Goal: Task Accomplishment & Management: Use online tool/utility

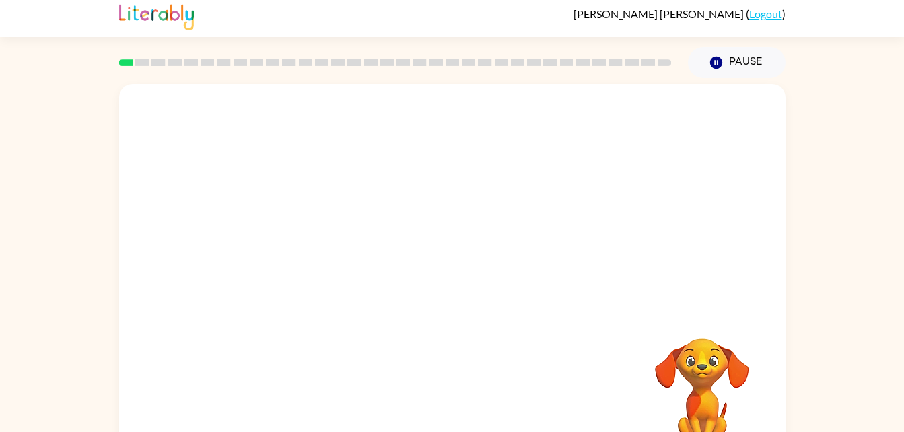
scroll to position [41, 0]
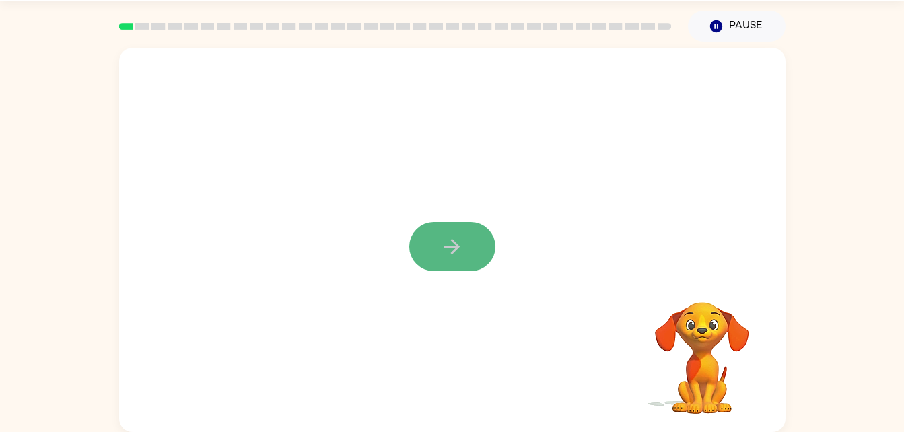
click at [438, 257] on button "button" at bounding box center [452, 246] width 86 height 49
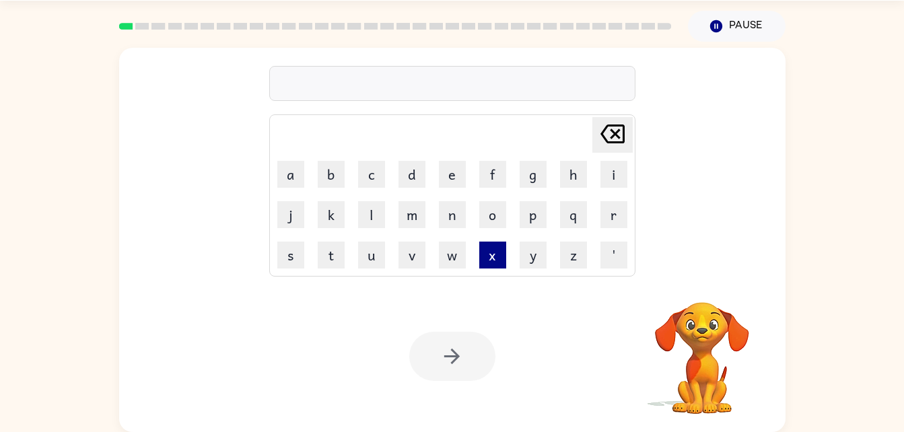
scroll to position [36, 0]
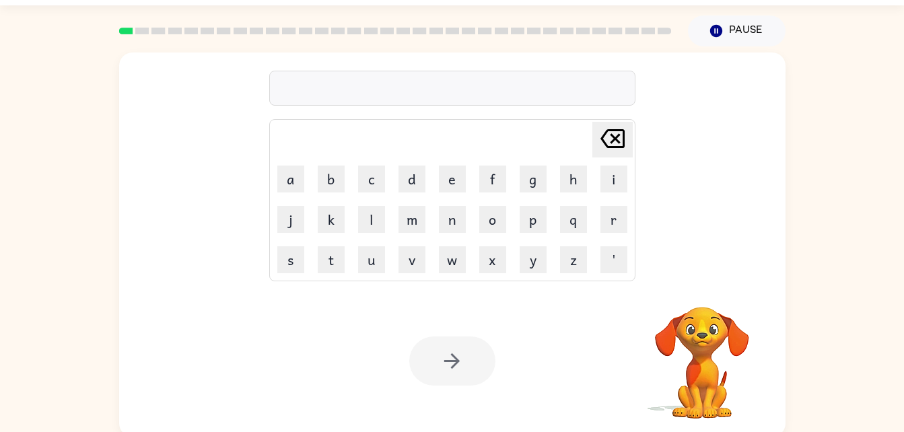
click at [720, 371] on video "Your browser must support playing .mp4 files to use Literably. Please try using…" at bounding box center [702, 353] width 135 height 135
click at [453, 256] on button "w" at bounding box center [452, 259] width 27 height 27
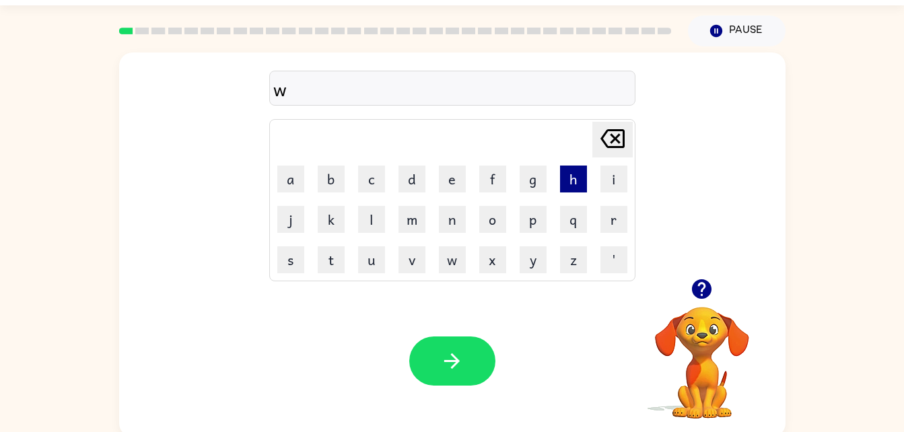
click at [568, 170] on button "h" at bounding box center [573, 179] width 27 height 27
click at [298, 172] on button "a" at bounding box center [290, 179] width 27 height 27
click at [376, 209] on button "l" at bounding box center [371, 219] width 27 height 27
click at [448, 174] on button "e" at bounding box center [452, 179] width 27 height 27
click at [329, 175] on button "b" at bounding box center [331, 179] width 27 height 27
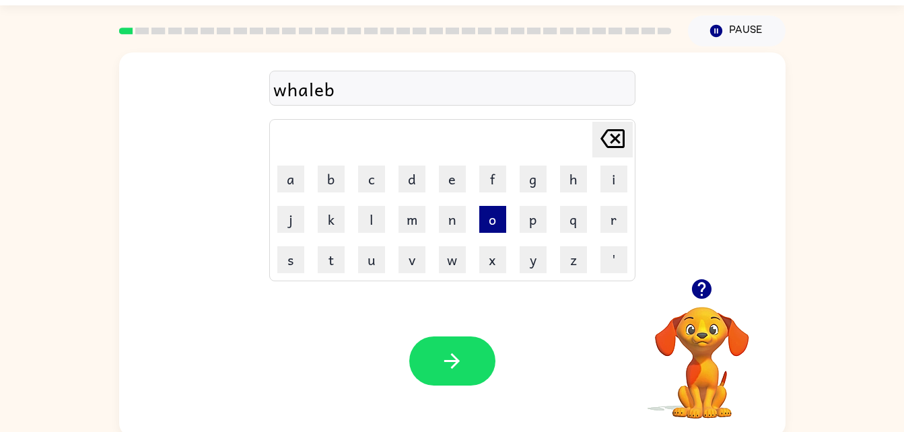
click at [496, 217] on button "o" at bounding box center [492, 219] width 27 height 27
click at [414, 137] on td "[PERSON_NAME] last character input" at bounding box center [452, 139] width 362 height 37
click at [611, 133] on icon "[PERSON_NAME] last character input" at bounding box center [613, 139] width 32 height 32
click at [496, 219] on button "o" at bounding box center [492, 219] width 27 height 27
click at [443, 215] on button "n" at bounding box center [452, 219] width 27 height 27
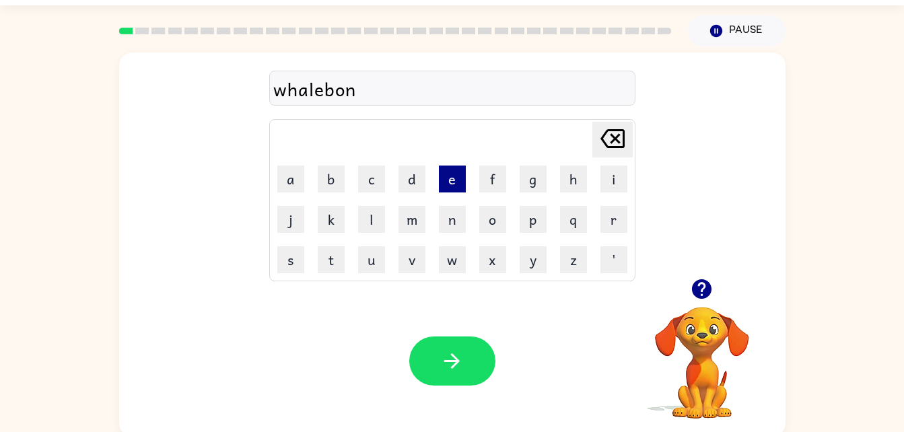
click at [448, 189] on button "e" at bounding box center [452, 179] width 27 height 27
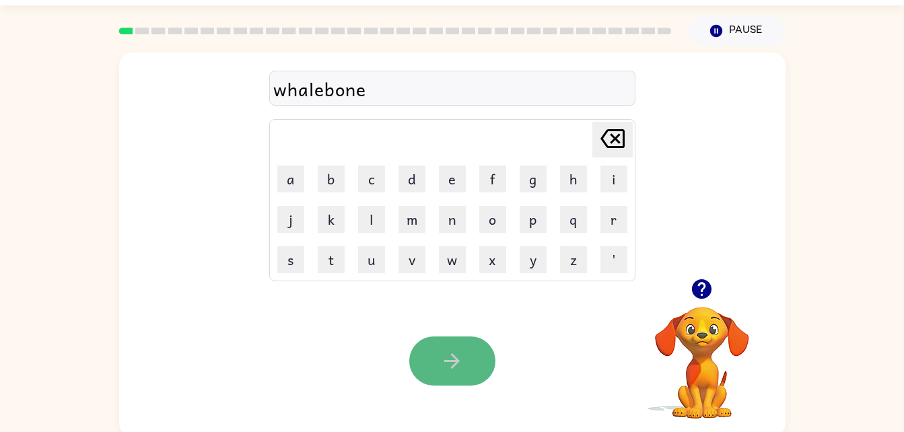
click at [444, 351] on icon "button" at bounding box center [452, 361] width 24 height 24
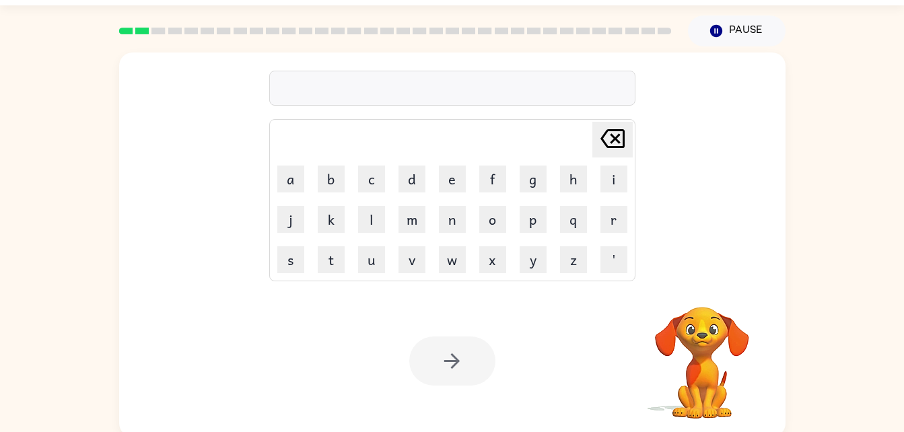
click at [684, 347] on video "Your browser must support playing .mp4 files to use Literably. Please try using…" at bounding box center [702, 353] width 135 height 135
click at [603, 218] on button "r" at bounding box center [614, 219] width 27 height 27
click at [464, 176] on button "e" at bounding box center [452, 179] width 27 height 27
click at [288, 168] on button "a" at bounding box center [290, 179] width 27 height 27
click at [375, 189] on button "c" at bounding box center [371, 179] width 27 height 27
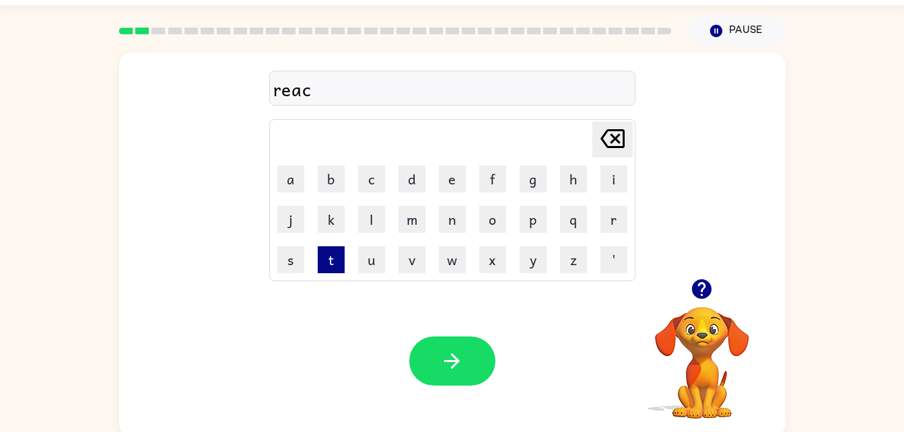
click at [320, 257] on button "t" at bounding box center [331, 259] width 27 height 27
click at [452, 182] on button "e" at bounding box center [452, 179] width 27 height 27
click at [416, 178] on button "d" at bounding box center [412, 179] width 27 height 27
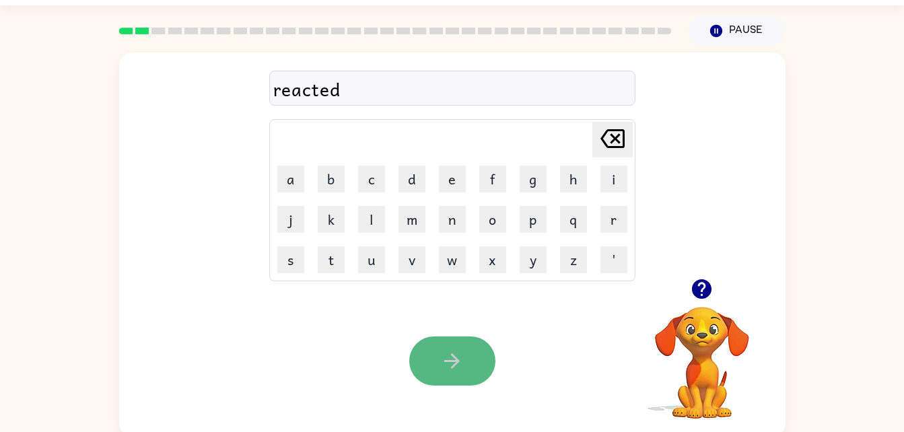
click at [469, 362] on button "button" at bounding box center [452, 361] width 86 height 49
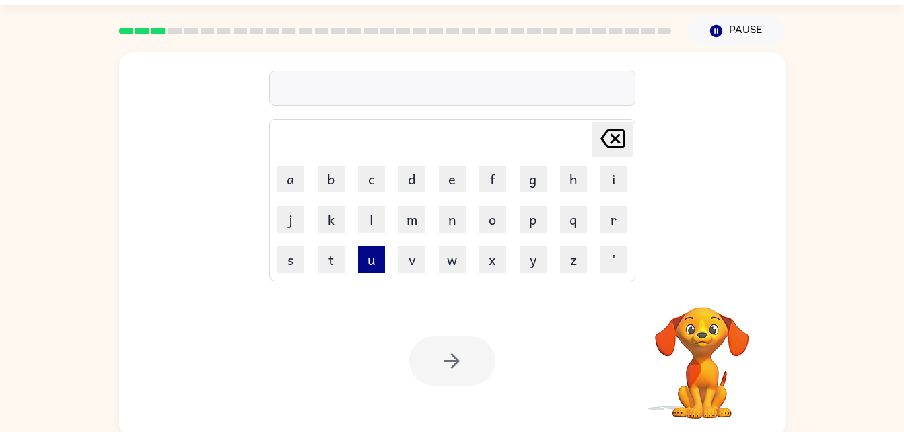
click at [379, 262] on button "u" at bounding box center [371, 259] width 27 height 27
click at [450, 210] on button "n" at bounding box center [452, 219] width 27 height 27
click at [617, 220] on button "r" at bounding box center [614, 219] width 27 height 27
click at [453, 166] on button "e" at bounding box center [452, 179] width 27 height 27
click at [411, 263] on button "v" at bounding box center [412, 259] width 27 height 27
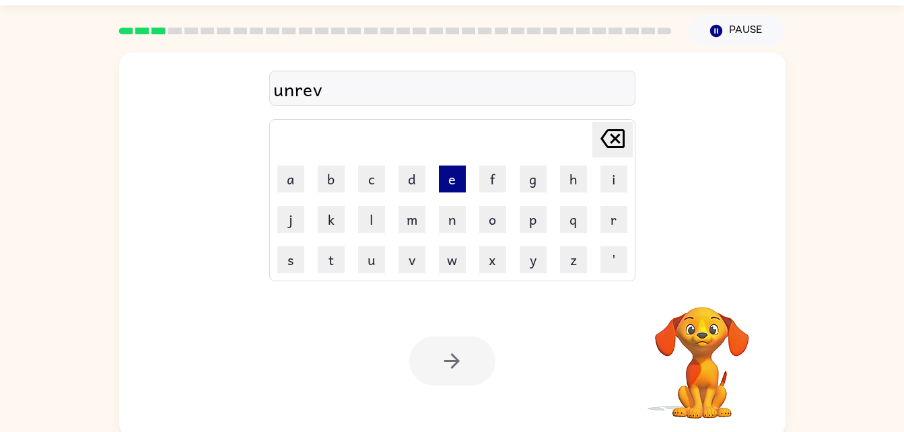
click at [461, 178] on button "e" at bounding box center [452, 179] width 27 height 27
click at [613, 138] on icon "[PERSON_NAME] last character input" at bounding box center [613, 139] width 32 height 32
click at [613, 140] on icon at bounding box center [613, 138] width 24 height 19
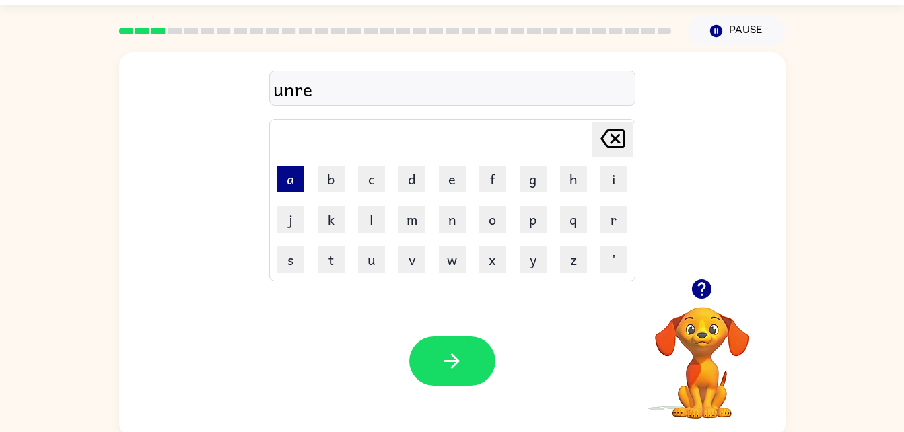
click at [296, 184] on button "a" at bounding box center [290, 179] width 27 height 27
click at [372, 212] on button "l" at bounding box center [371, 219] width 27 height 27
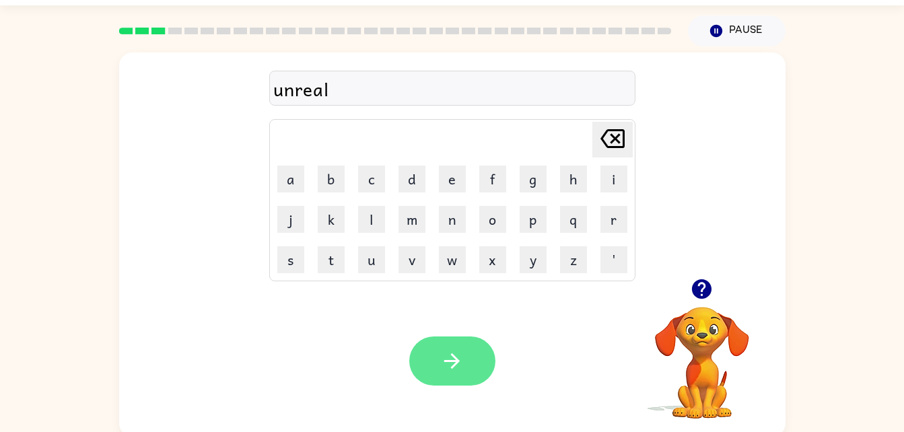
click at [441, 356] on icon "button" at bounding box center [452, 361] width 24 height 24
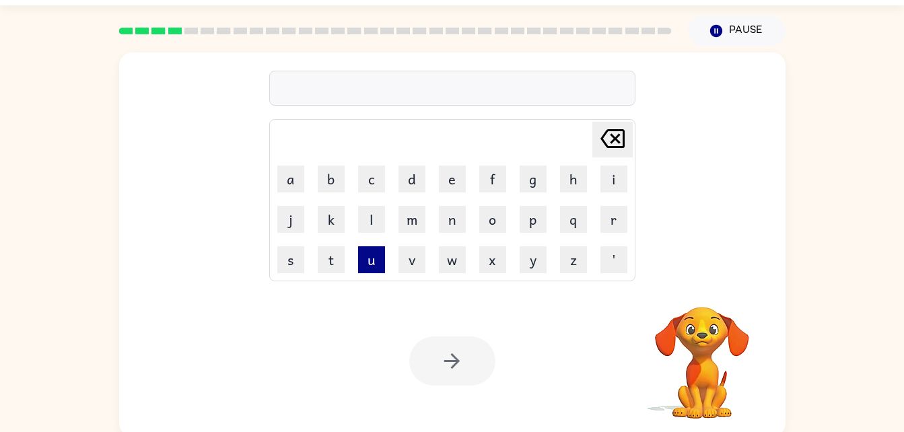
click at [377, 263] on button "u" at bounding box center [371, 259] width 27 height 27
click at [444, 212] on button "n" at bounding box center [452, 219] width 27 height 27
click at [496, 174] on button "f" at bounding box center [492, 179] width 27 height 27
click at [489, 213] on button "o" at bounding box center [492, 219] width 27 height 27
click at [365, 223] on button "l" at bounding box center [371, 219] width 27 height 27
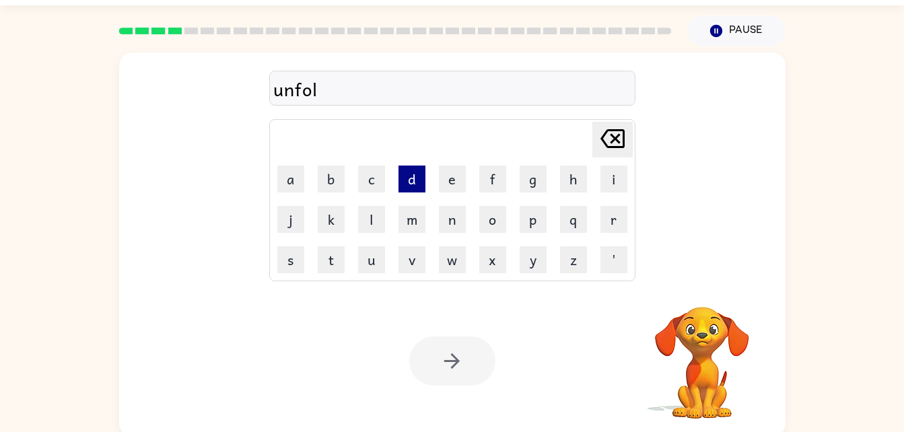
click at [407, 181] on button "d" at bounding box center [412, 179] width 27 height 27
click at [760, 318] on video "Your browser must support playing .mp4 files to use Literably. Please try using…" at bounding box center [702, 353] width 135 height 135
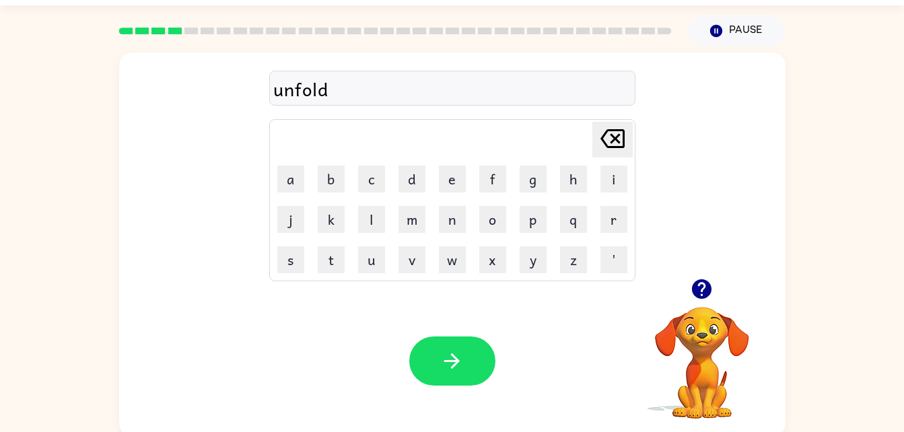
click at [465, 361] on button "button" at bounding box center [452, 361] width 86 height 49
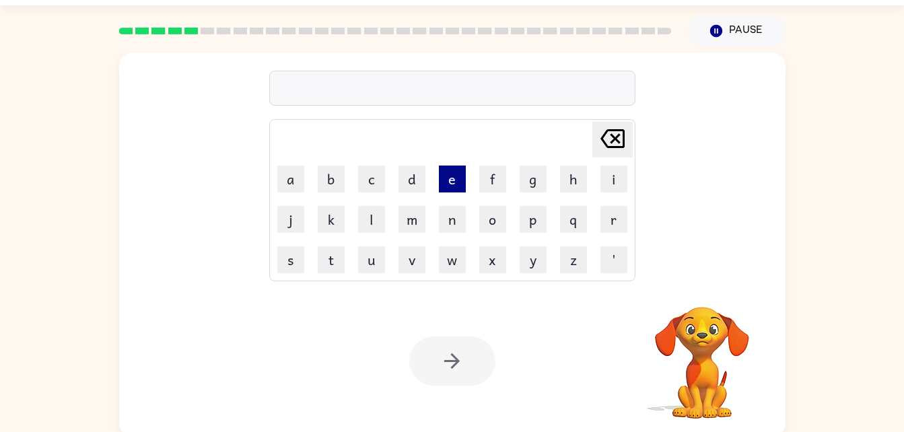
click at [450, 176] on button "e" at bounding box center [452, 179] width 27 height 27
click at [487, 255] on button "x" at bounding box center [492, 259] width 27 height 27
click at [526, 213] on button "p" at bounding box center [533, 219] width 27 height 27
click at [380, 214] on button "l" at bounding box center [371, 219] width 27 height 27
click at [493, 212] on button "o" at bounding box center [492, 219] width 27 height 27
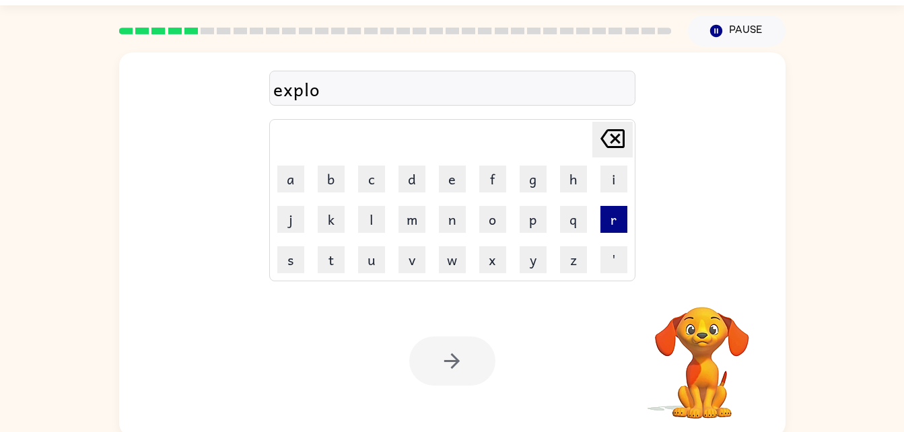
click at [605, 214] on button "r" at bounding box center [614, 219] width 27 height 27
click at [463, 183] on button "e" at bounding box center [452, 179] width 27 height 27
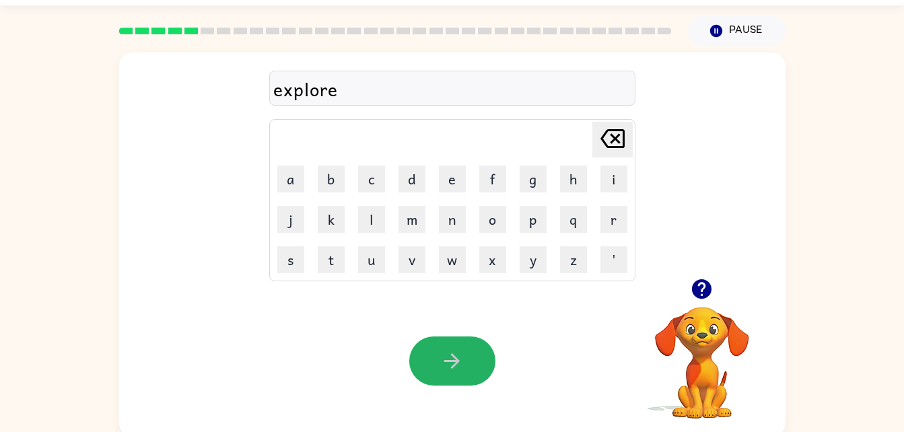
click at [448, 352] on icon "button" at bounding box center [452, 361] width 24 height 24
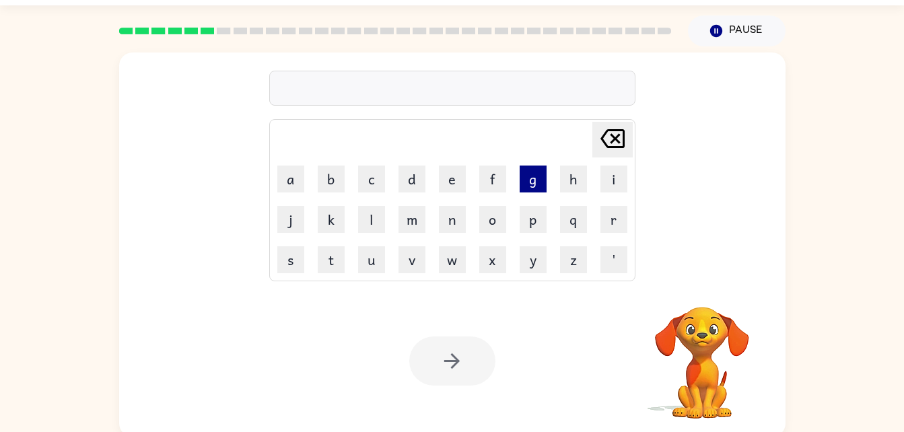
click at [532, 182] on button "g" at bounding box center [533, 179] width 27 height 27
click at [611, 132] on icon "[PERSON_NAME] last character input" at bounding box center [613, 139] width 32 height 32
click at [370, 176] on button "c" at bounding box center [371, 179] width 27 height 27
click at [610, 212] on button "r" at bounding box center [614, 219] width 27 height 27
click at [457, 182] on button "e" at bounding box center [452, 179] width 27 height 27
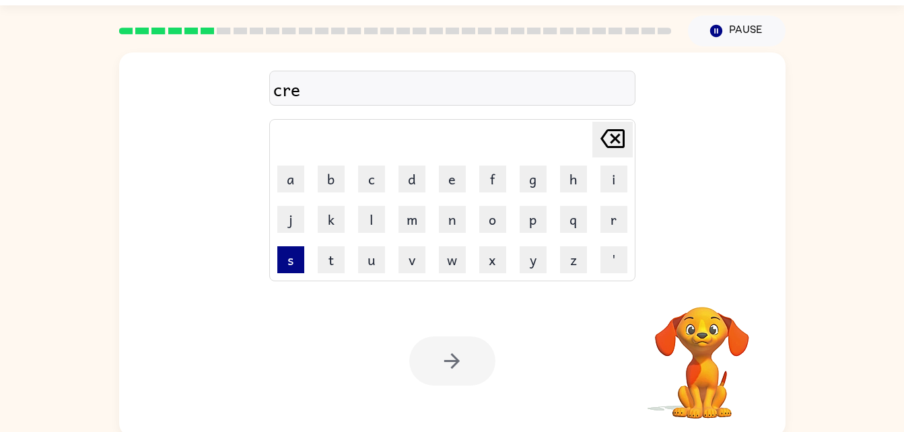
click at [293, 265] on button "s" at bounding box center [290, 259] width 27 height 27
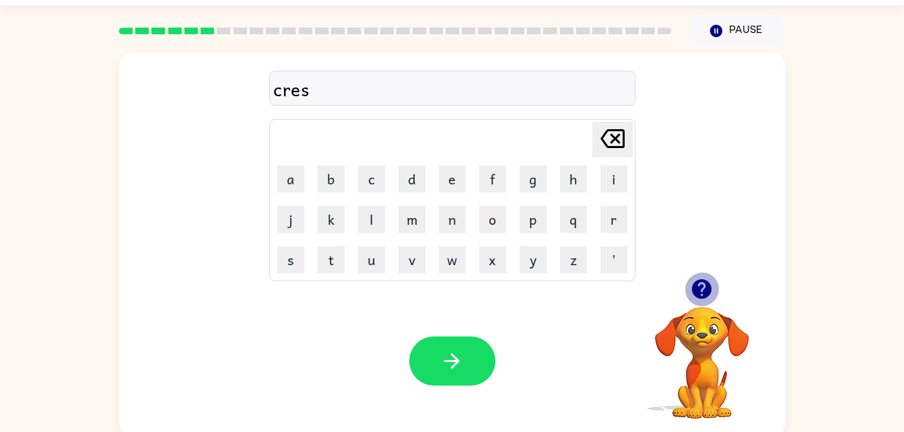
click at [699, 280] on icon "button" at bounding box center [702, 289] width 20 height 20
click at [335, 254] on button "t" at bounding box center [331, 259] width 27 height 27
click at [615, 133] on icon "[PERSON_NAME] last character input" at bounding box center [613, 139] width 32 height 32
click at [291, 181] on button "a" at bounding box center [290, 179] width 27 height 27
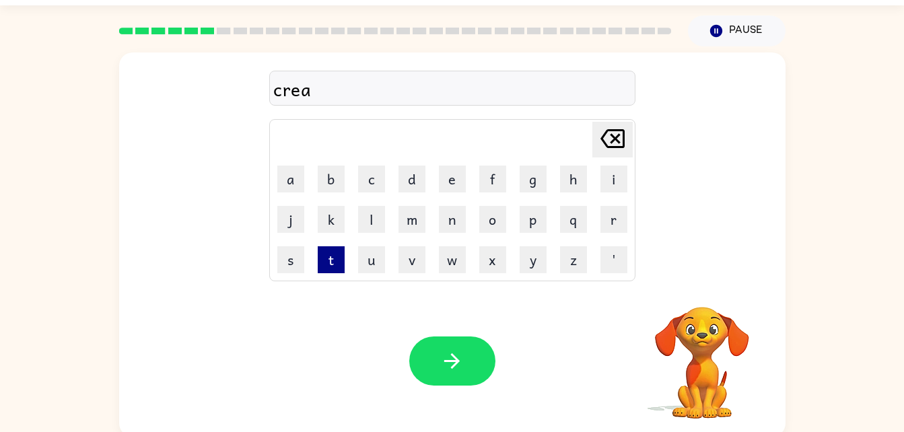
click at [331, 250] on button "t" at bounding box center [331, 259] width 27 height 27
click at [702, 281] on icon "button" at bounding box center [702, 289] width 20 height 20
click at [616, 169] on button "i" at bounding box center [614, 179] width 27 height 27
click at [447, 218] on button "n" at bounding box center [452, 219] width 27 height 27
click at [530, 181] on button "g" at bounding box center [533, 179] width 27 height 27
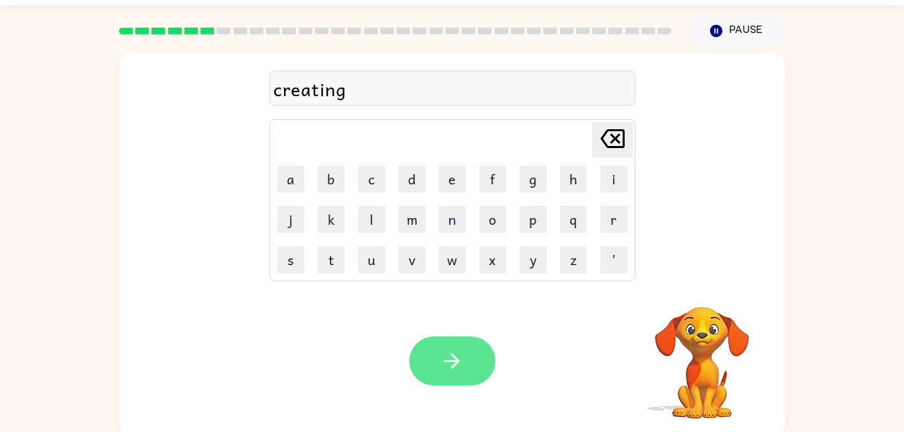
click at [465, 351] on button "button" at bounding box center [452, 361] width 86 height 49
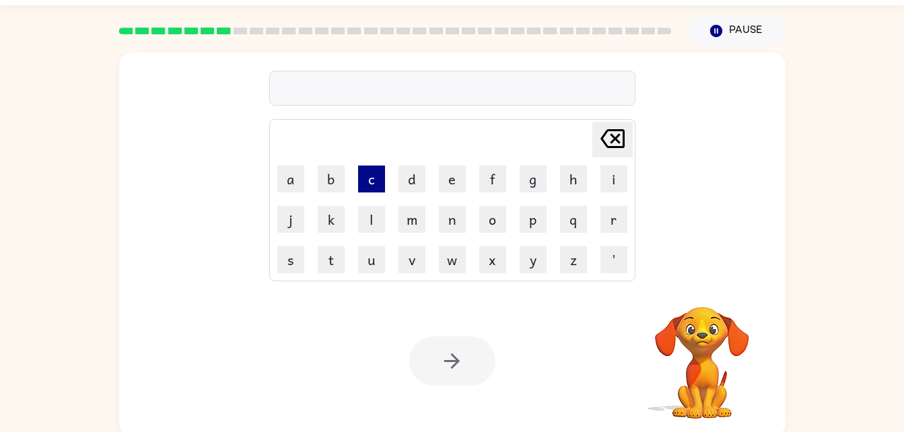
click at [373, 176] on button "c" at bounding box center [371, 179] width 27 height 27
click at [615, 221] on button "r" at bounding box center [614, 219] width 27 height 27
click at [302, 179] on button "a" at bounding box center [290, 179] width 27 height 27
click at [449, 254] on button "w" at bounding box center [452, 259] width 27 height 27
click at [500, 181] on button "f" at bounding box center [492, 179] width 27 height 27
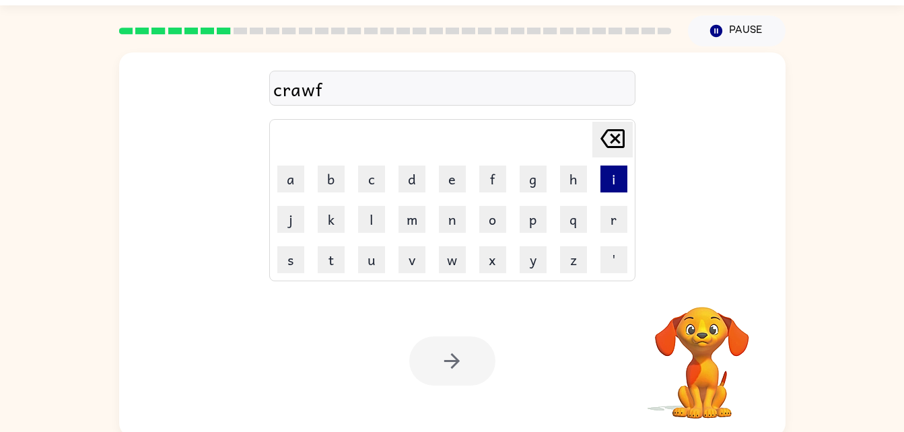
click at [601, 178] on button "i" at bounding box center [614, 179] width 27 height 27
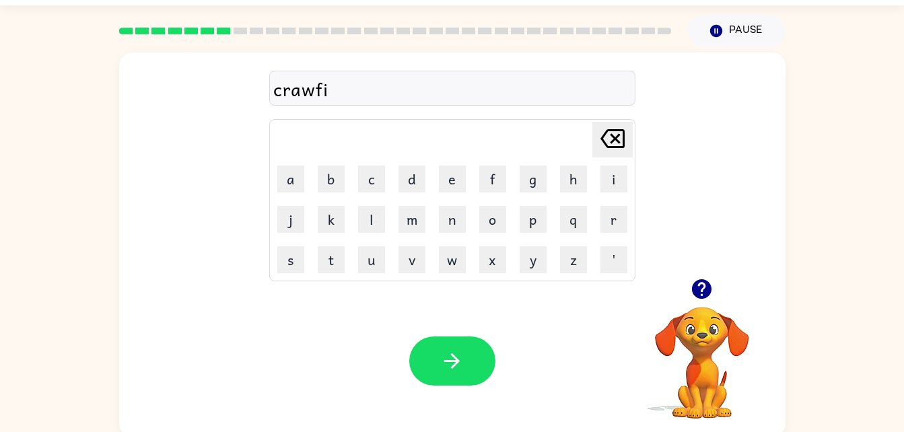
click at [702, 283] on icon "button" at bounding box center [702, 289] width 24 height 24
click at [289, 262] on button "s" at bounding box center [290, 259] width 27 height 27
click at [570, 172] on button "h" at bounding box center [573, 179] width 27 height 27
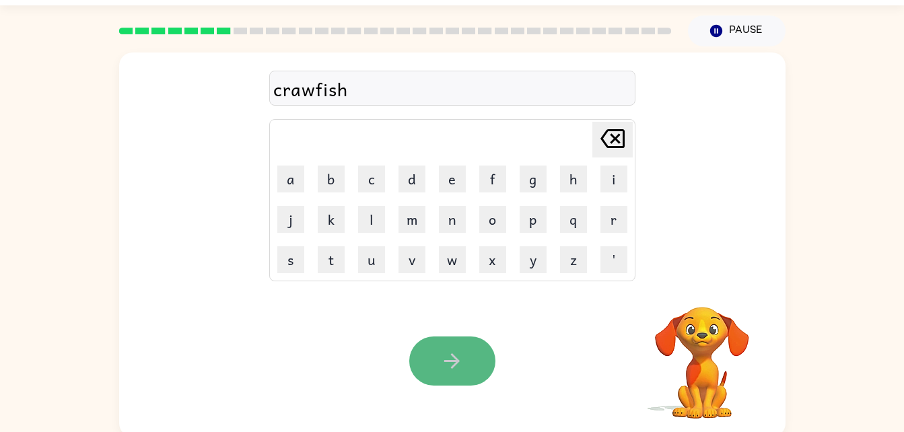
click at [442, 364] on icon "button" at bounding box center [452, 361] width 24 height 24
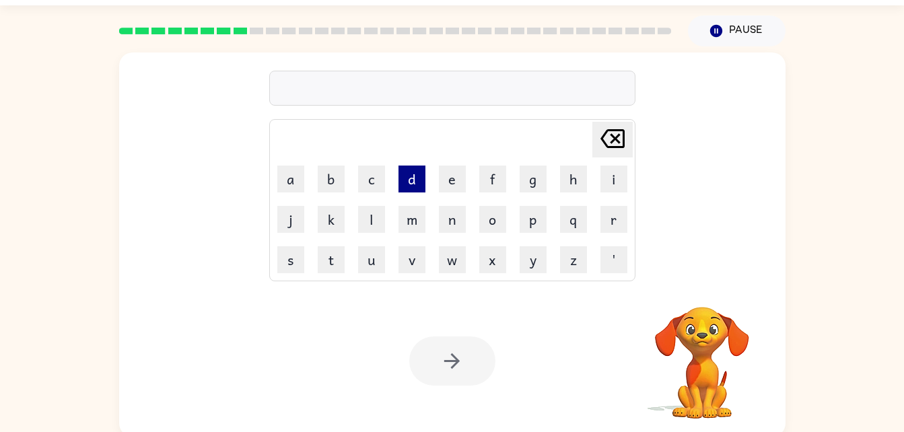
click at [411, 183] on button "d" at bounding box center [412, 179] width 27 height 27
click at [612, 223] on button "r" at bounding box center [614, 219] width 27 height 27
click at [457, 176] on button "e" at bounding box center [452, 179] width 27 height 27
click at [284, 267] on button "s" at bounding box center [290, 259] width 27 height 27
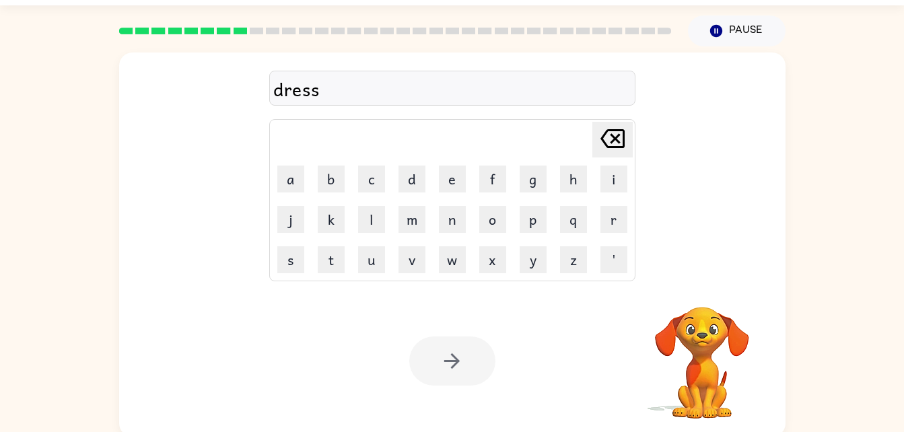
click at [712, 351] on video "Your browser must support playing .mp4 files to use Literably. Please try using…" at bounding box center [702, 353] width 135 height 135
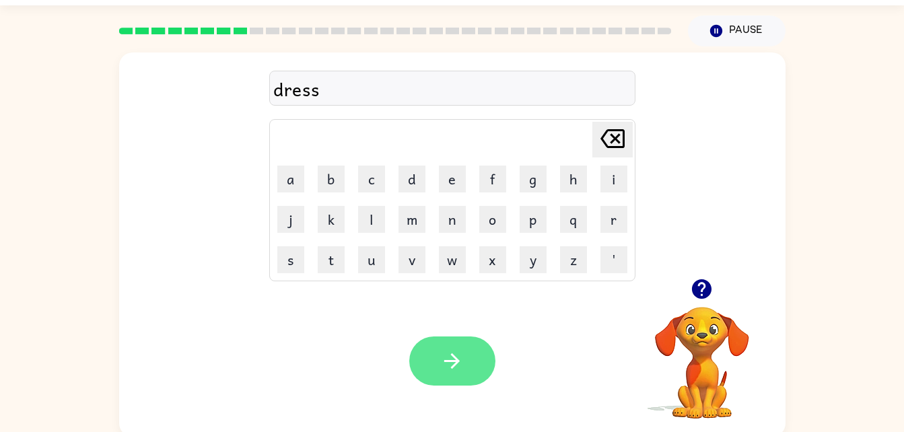
click at [446, 358] on icon "button" at bounding box center [452, 361] width 24 height 24
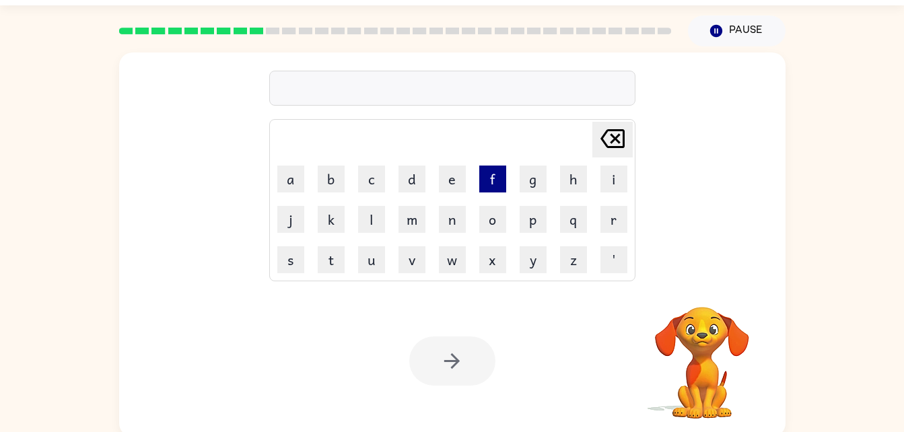
click at [487, 183] on button "f" at bounding box center [492, 179] width 27 height 27
click at [605, 207] on button "r" at bounding box center [614, 219] width 27 height 27
click at [458, 181] on button "e" at bounding box center [452, 179] width 27 height 27
click at [296, 255] on button "s" at bounding box center [290, 259] width 27 height 27
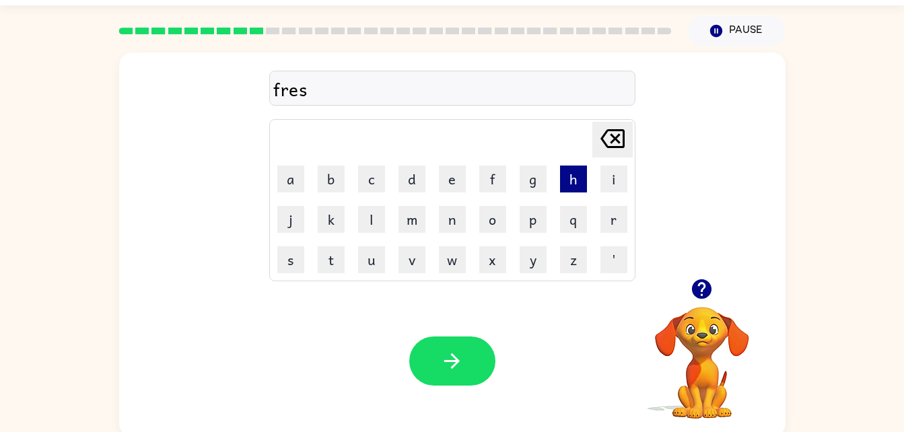
click at [568, 174] on button "h" at bounding box center [573, 179] width 27 height 27
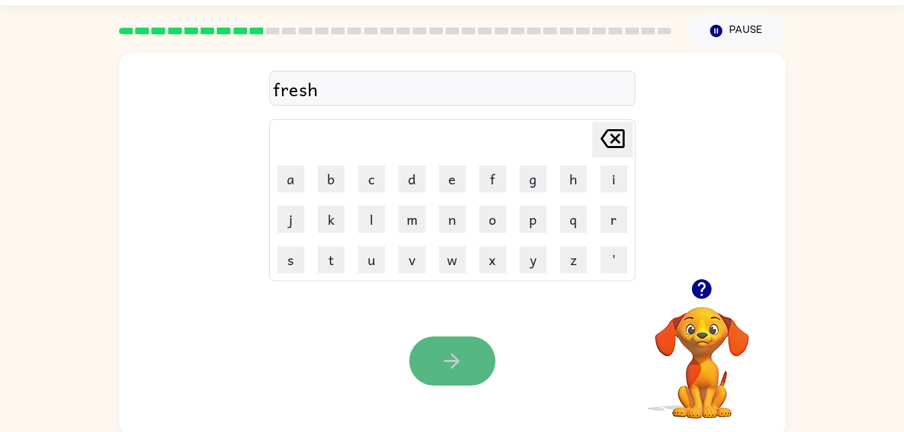
click at [438, 365] on button "button" at bounding box center [452, 361] width 86 height 49
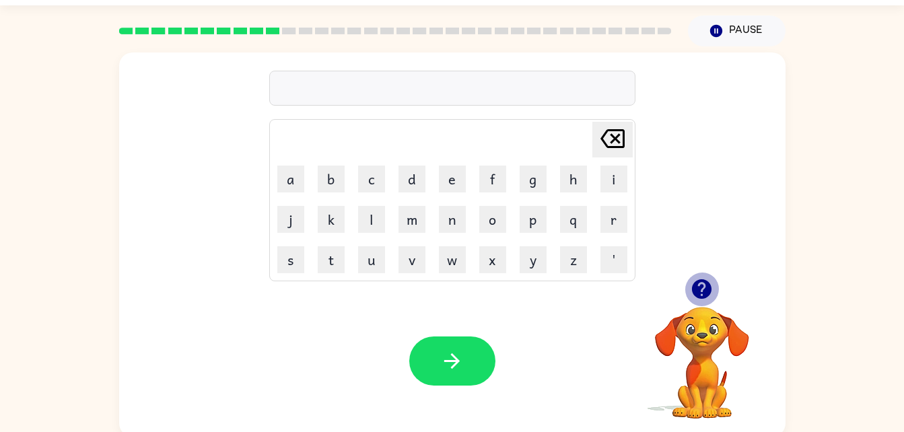
click at [694, 292] on icon "button" at bounding box center [702, 289] width 20 height 20
click at [700, 284] on icon "button" at bounding box center [702, 289] width 24 height 24
click at [500, 178] on button "f" at bounding box center [492, 179] width 27 height 27
click at [613, 207] on button "r" at bounding box center [614, 219] width 27 height 27
click at [454, 180] on button "e" at bounding box center [452, 179] width 27 height 27
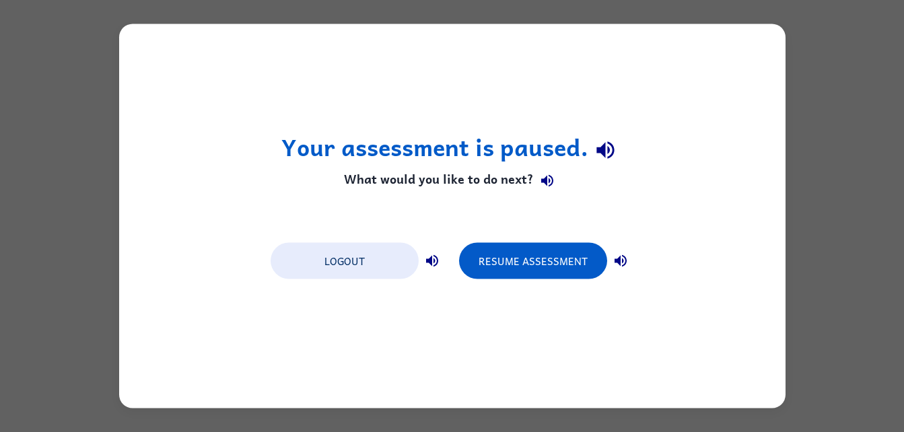
scroll to position [0, 0]
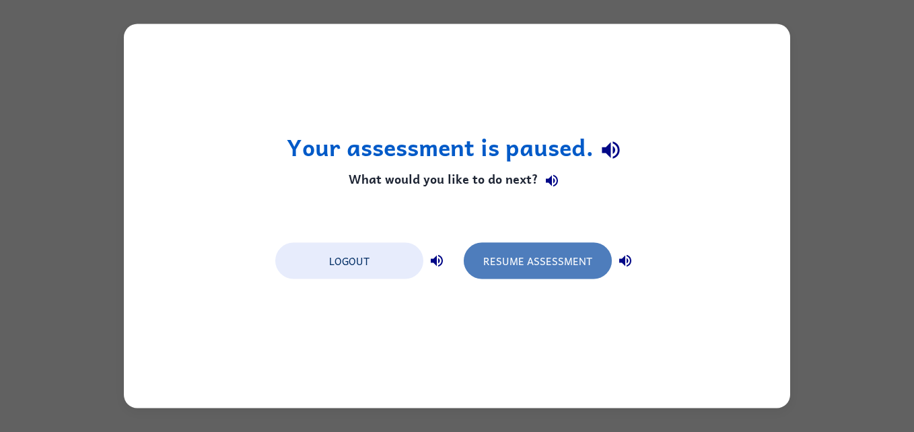
click at [513, 255] on button "Resume Assessment" at bounding box center [538, 261] width 148 height 36
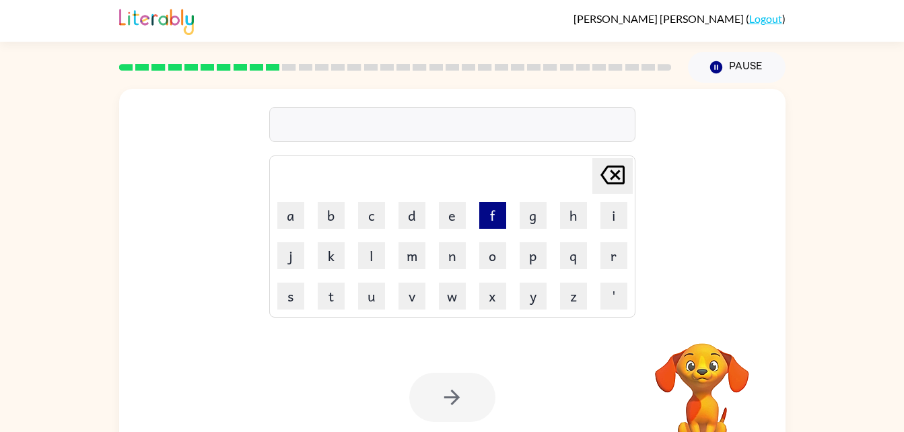
click at [491, 207] on button "f" at bounding box center [492, 215] width 27 height 27
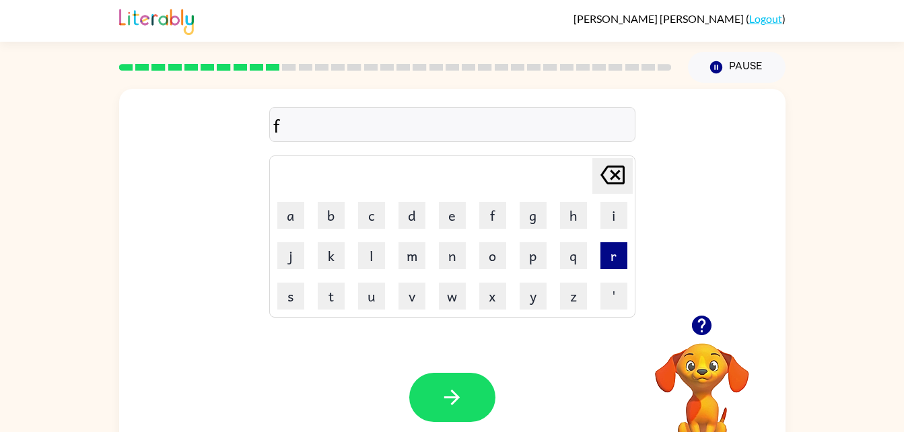
click at [603, 250] on button "r" at bounding box center [614, 255] width 27 height 27
click at [609, 215] on button "i" at bounding box center [614, 215] width 27 height 27
type button "i"
click at [302, 227] on button "a" at bounding box center [290, 215] width 27 height 27
click at [605, 154] on div "[PERSON_NAME] last character input a b c d e f g h i j k l m n o p q r s t u v …" at bounding box center [452, 202] width 366 height 231
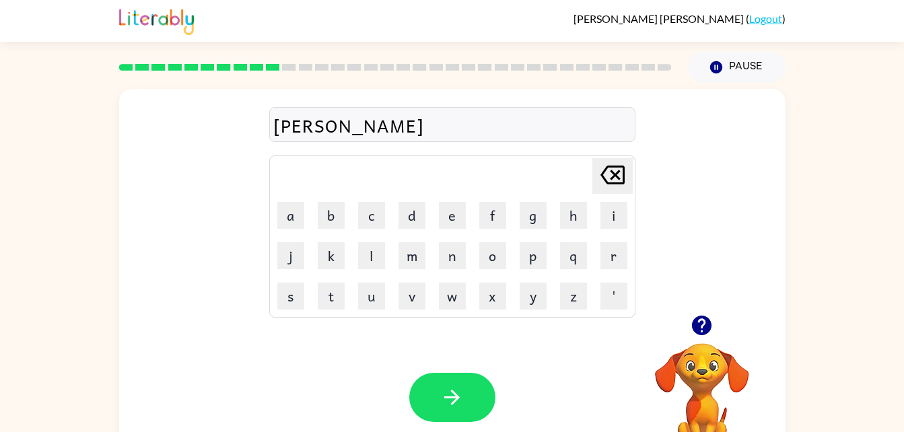
click at [605, 154] on div "[PERSON_NAME] last character input a b c d e f g h i j k l m n o p q r s t u v …" at bounding box center [452, 202] width 366 height 231
drag, startPoint x: 605, startPoint y: 154, endPoint x: 603, endPoint y: 164, distance: 9.6
click at [603, 164] on icon "[PERSON_NAME] last character input" at bounding box center [613, 175] width 32 height 32
click at [611, 173] on icon "[PERSON_NAME] last character input" at bounding box center [613, 175] width 32 height 32
type button "delete"
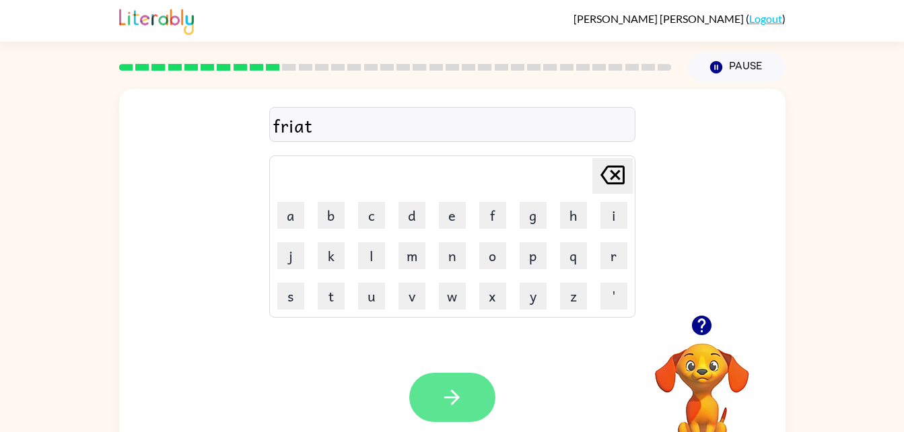
click at [454, 387] on icon "button" at bounding box center [452, 398] width 24 height 24
click at [481, 393] on button "button" at bounding box center [452, 397] width 86 height 49
click at [458, 396] on icon "button" at bounding box center [451, 397] width 15 height 15
click at [463, 399] on icon "button" at bounding box center [452, 398] width 24 height 24
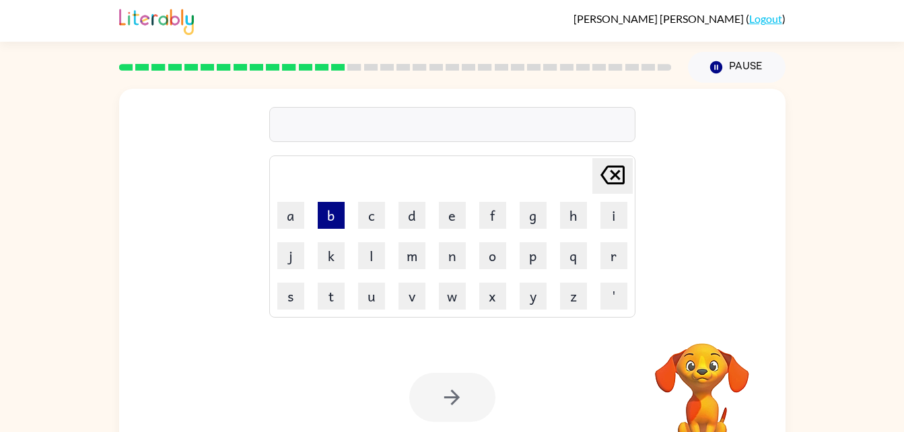
click at [329, 211] on button "b" at bounding box center [331, 215] width 27 height 27
click at [298, 219] on button "a" at bounding box center [290, 215] width 27 height 27
click at [343, 296] on button "t" at bounding box center [331, 296] width 27 height 27
click at [447, 210] on button "e" at bounding box center [452, 215] width 27 height 27
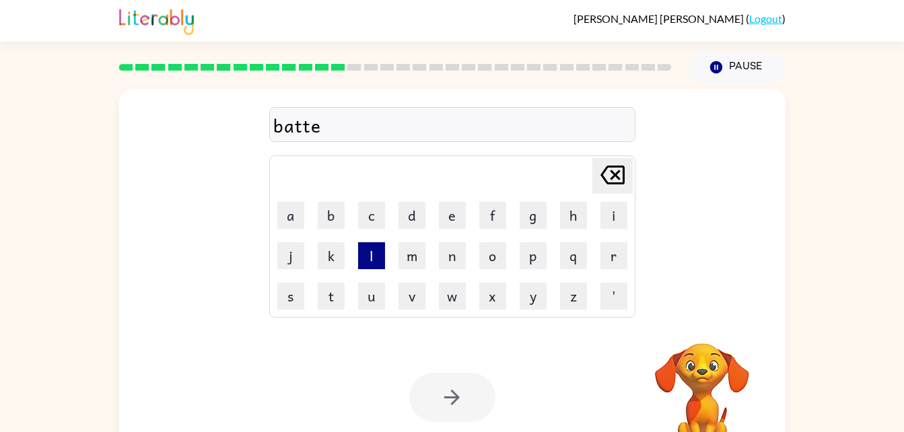
click at [380, 249] on button "l" at bounding box center [371, 255] width 27 height 27
click at [608, 168] on icon "[PERSON_NAME] last character input" at bounding box center [613, 175] width 32 height 32
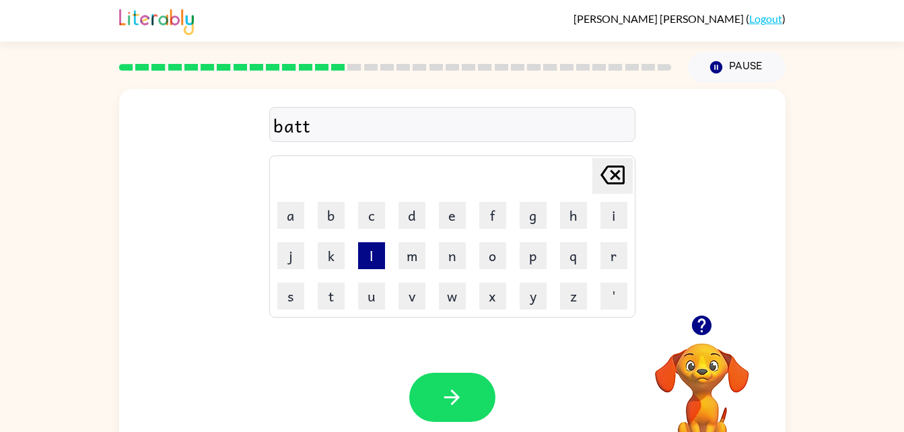
click at [375, 253] on button "l" at bounding box center [371, 255] width 27 height 27
click at [441, 226] on button "e" at bounding box center [452, 215] width 27 height 27
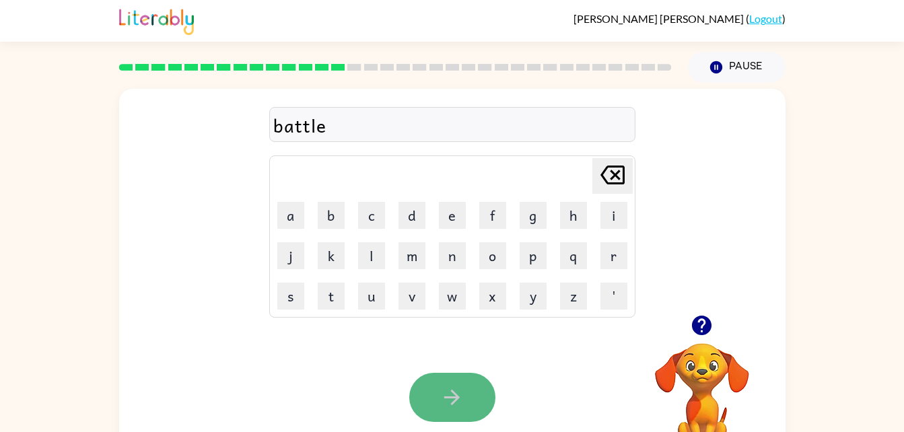
click at [443, 402] on icon "button" at bounding box center [452, 398] width 24 height 24
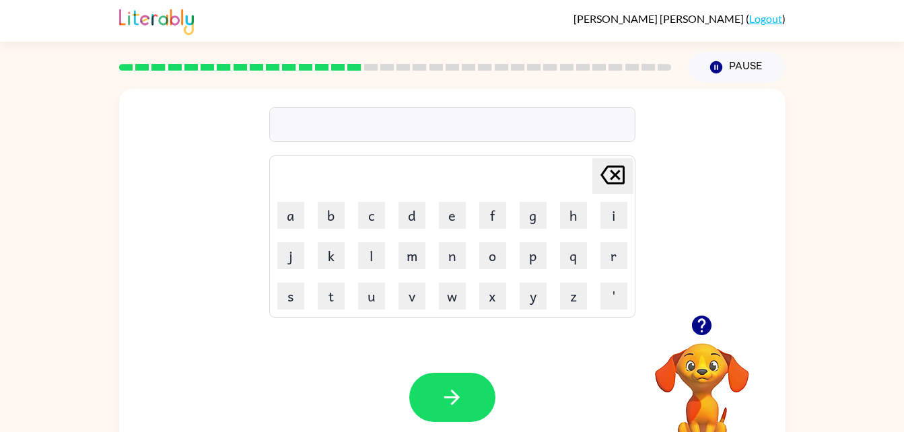
click at [703, 321] on icon "button" at bounding box center [702, 326] width 20 height 20
click at [414, 219] on button "d" at bounding box center [412, 215] width 27 height 27
type button "d"
click at [707, 331] on icon "button" at bounding box center [702, 326] width 20 height 20
click at [496, 252] on button "o" at bounding box center [492, 255] width 27 height 27
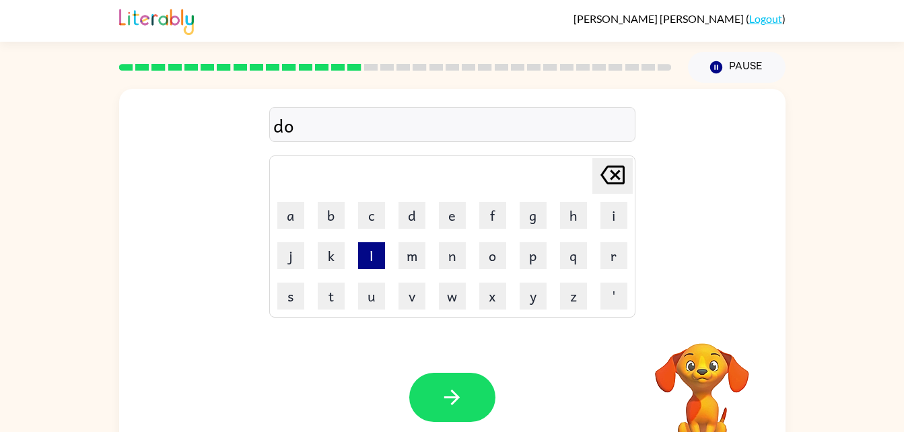
click at [380, 248] on button "l" at bounding box center [371, 255] width 27 height 27
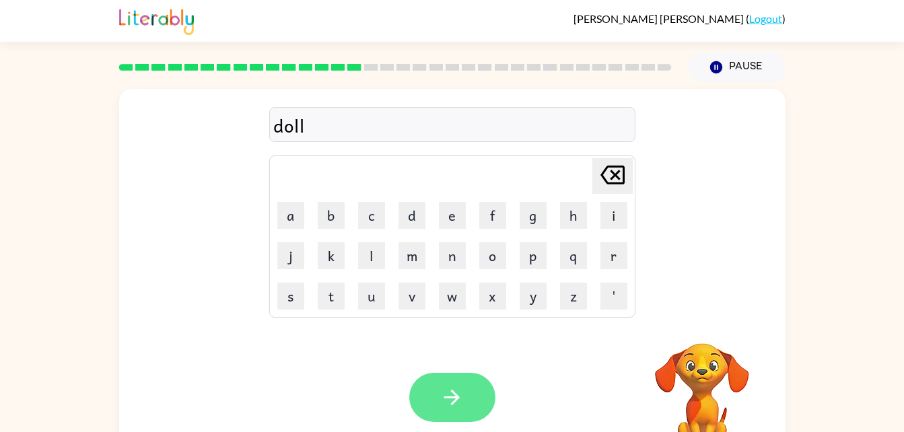
click at [433, 380] on button "button" at bounding box center [452, 397] width 86 height 49
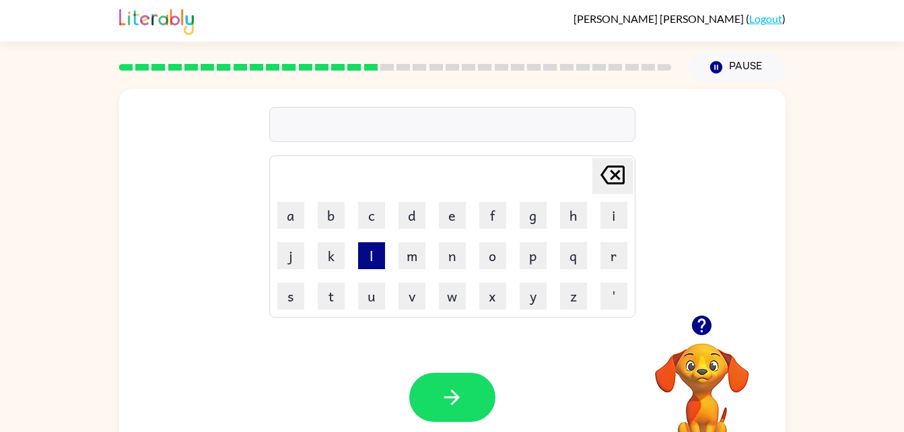
click at [376, 246] on button "l" at bounding box center [371, 255] width 27 height 27
click at [456, 215] on button "e" at bounding box center [452, 215] width 27 height 27
click at [289, 290] on button "s" at bounding box center [290, 296] width 27 height 27
click at [497, 256] on button "o" at bounding box center [492, 255] width 27 height 27
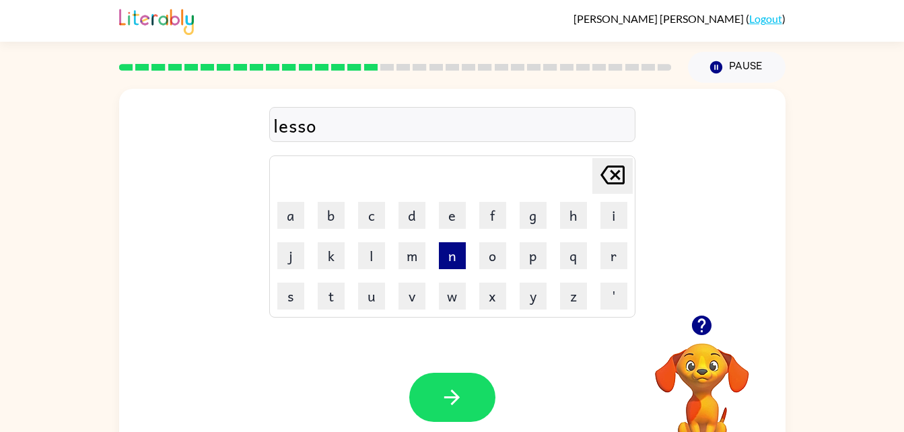
click at [445, 254] on button "n" at bounding box center [452, 255] width 27 height 27
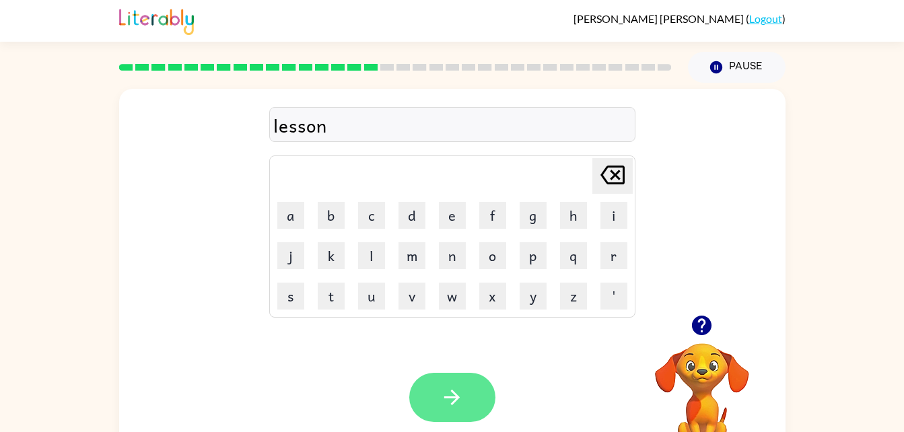
click at [440, 393] on icon "button" at bounding box center [452, 398] width 24 height 24
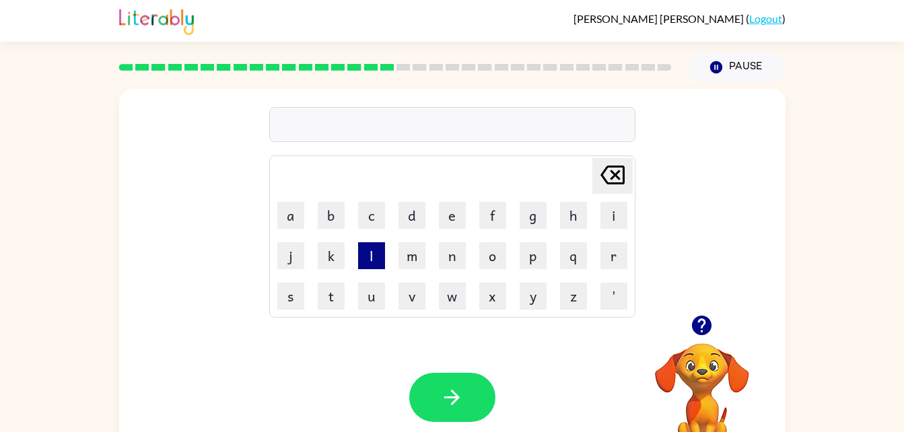
click at [377, 259] on button "l" at bounding box center [371, 255] width 27 height 27
click at [611, 203] on button "i" at bounding box center [614, 215] width 27 height 27
click at [341, 305] on button "t" at bounding box center [331, 296] width 27 height 27
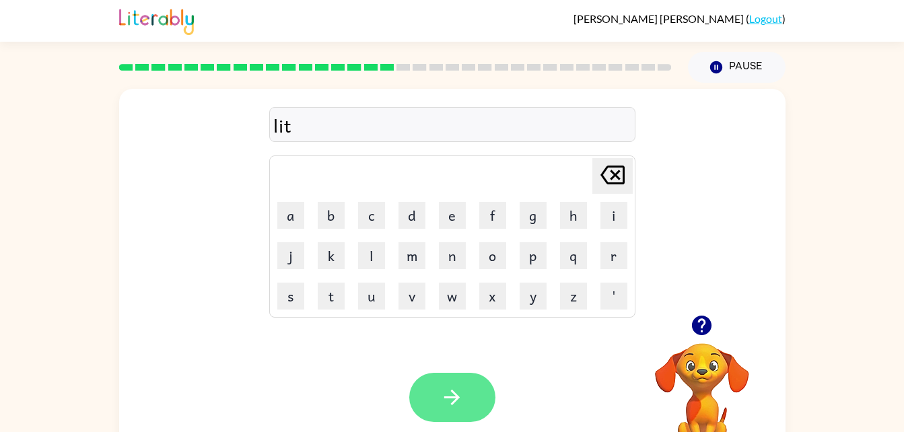
click at [462, 400] on icon "button" at bounding box center [452, 398] width 24 height 24
click at [443, 385] on button "button" at bounding box center [452, 397] width 86 height 49
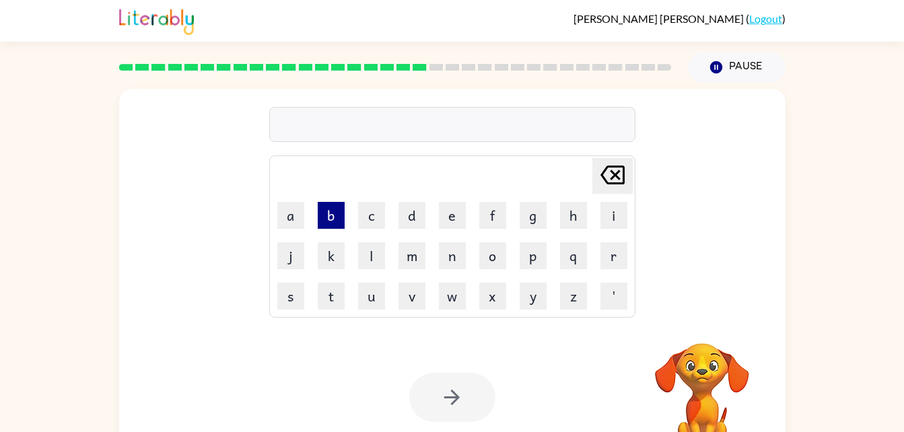
click at [321, 219] on button "b" at bounding box center [331, 215] width 27 height 27
click at [321, 220] on button "b" at bounding box center [331, 215] width 27 height 27
type button "b"
click at [318, 202] on button "b" at bounding box center [331, 215] width 27 height 27
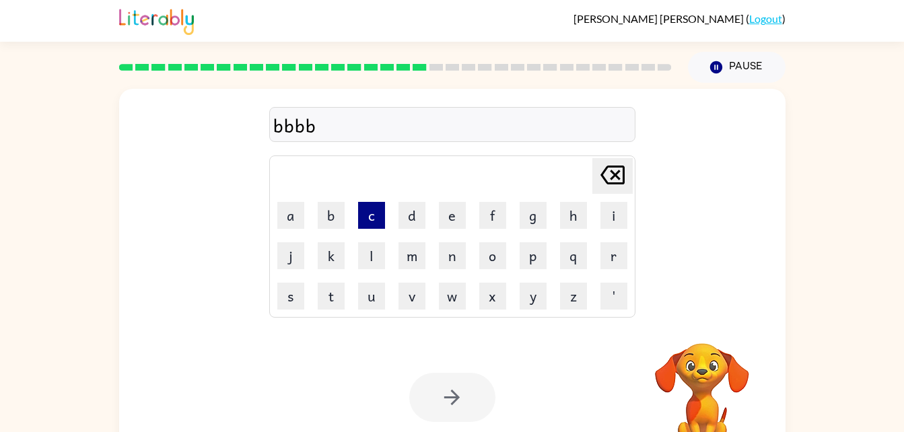
click at [318, 202] on button "b" at bounding box center [331, 215] width 27 height 27
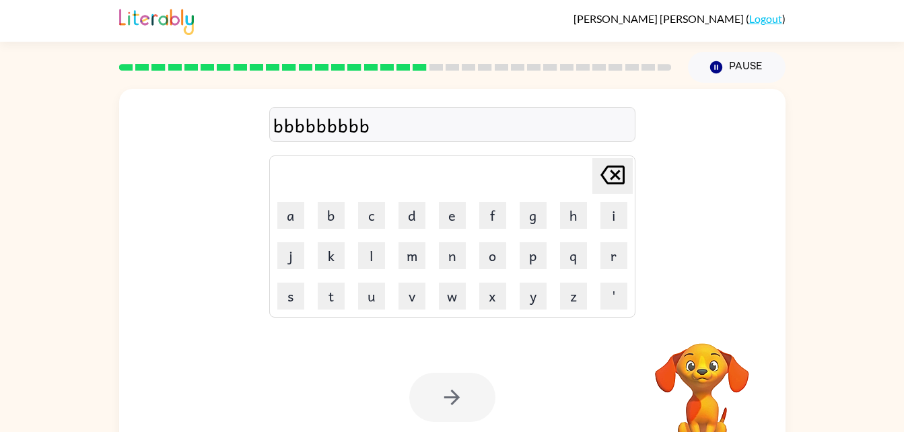
click at [318, 202] on button "b" at bounding box center [331, 215] width 27 height 27
click at [612, 169] on icon "[PERSON_NAME] last character input" at bounding box center [613, 175] width 32 height 32
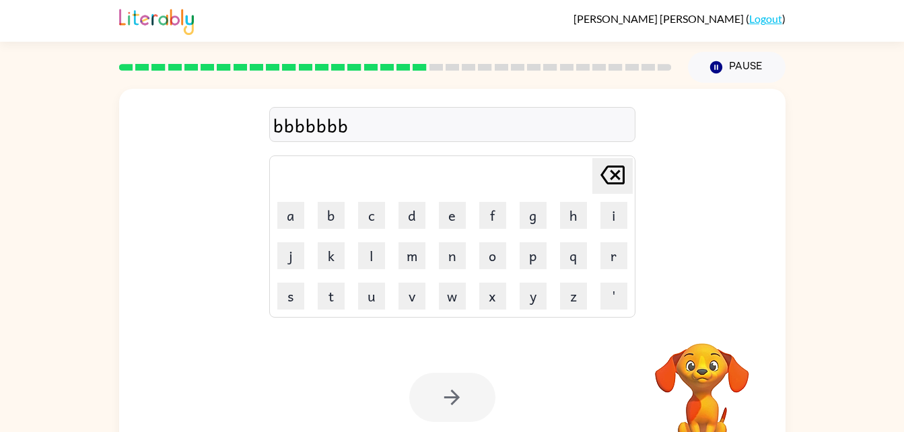
click at [612, 169] on icon "[PERSON_NAME] last character input" at bounding box center [613, 175] width 32 height 32
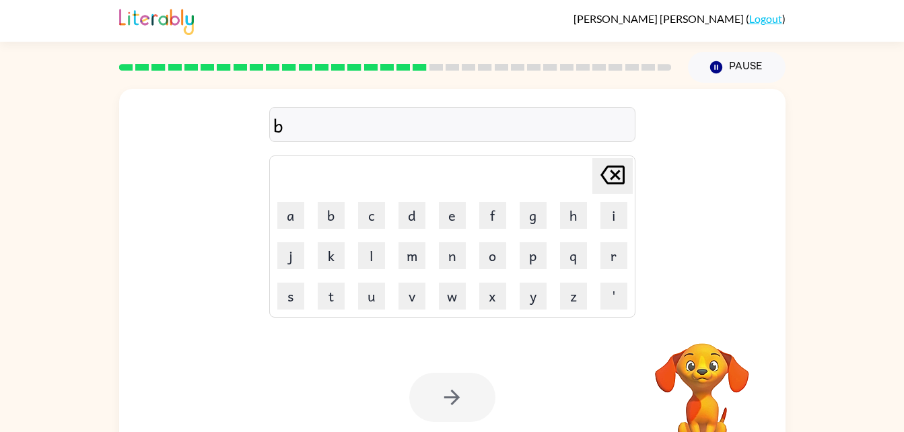
click at [612, 169] on icon "[PERSON_NAME] last character input" at bounding box center [613, 175] width 32 height 32
type button "delete"
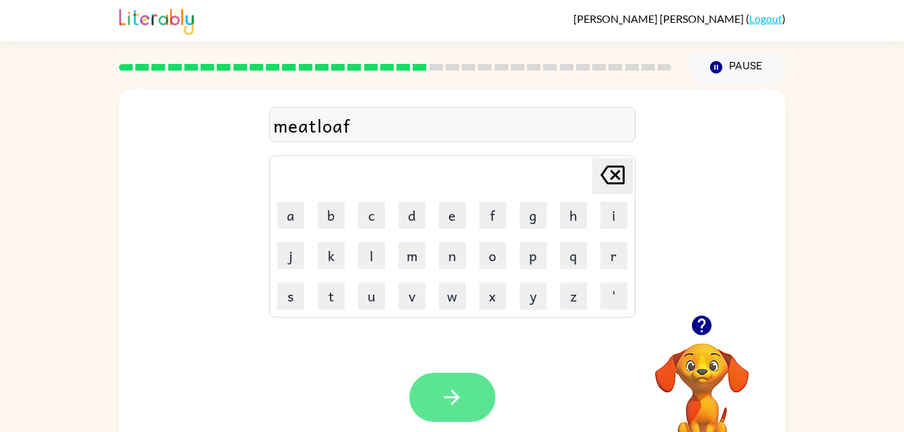
click at [476, 391] on button "button" at bounding box center [452, 397] width 86 height 49
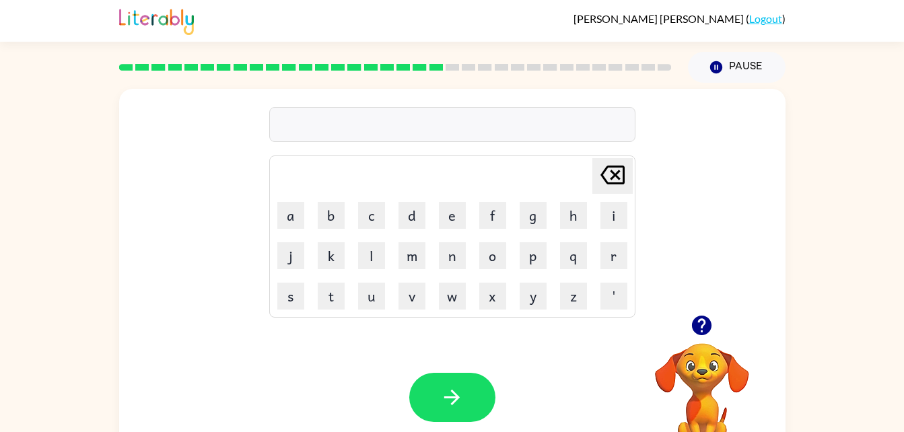
click at [703, 325] on icon "button" at bounding box center [702, 326] width 24 height 24
click at [415, 259] on button "m" at bounding box center [412, 255] width 27 height 27
click at [288, 218] on button "a" at bounding box center [290, 215] width 27 height 27
click at [365, 244] on button "l" at bounding box center [371, 255] width 27 height 27
click at [491, 220] on button "f" at bounding box center [492, 215] width 27 height 27
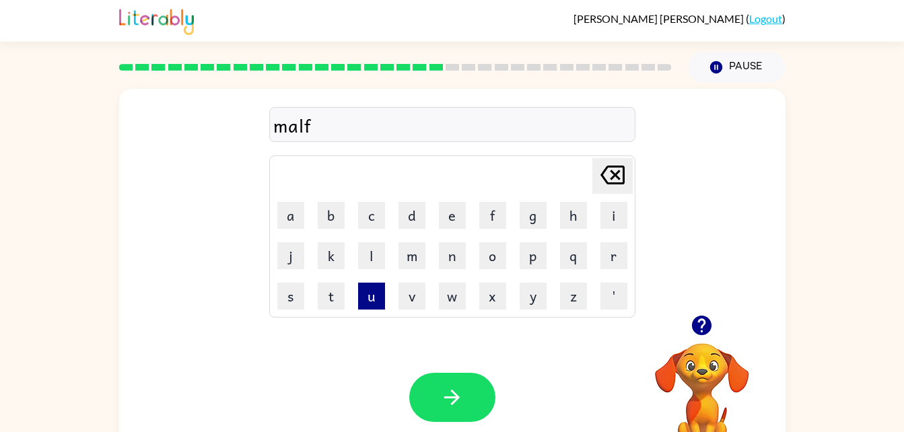
click at [374, 293] on button "u" at bounding box center [371, 296] width 27 height 27
click at [447, 253] on button "n" at bounding box center [452, 255] width 27 height 27
click at [373, 220] on button "c" at bounding box center [371, 215] width 27 height 27
drag, startPoint x: 536, startPoint y: 246, endPoint x: 400, endPoint y: 229, distance: 137.0
click at [400, 229] on tbody "[PERSON_NAME] last character input a b c d e f g h i j k l m n o p q r s t u v …" at bounding box center [452, 237] width 362 height 158
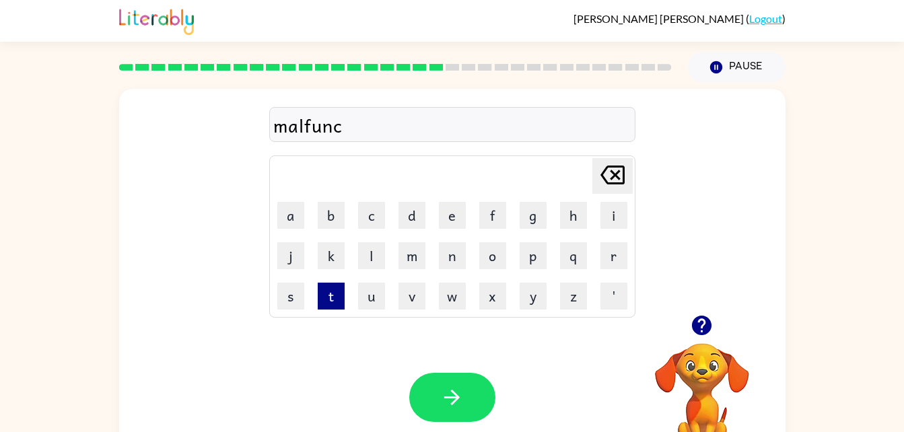
click at [318, 296] on button "t" at bounding box center [331, 296] width 27 height 27
click at [607, 212] on button "i" at bounding box center [614, 215] width 27 height 27
click at [482, 259] on button "o" at bounding box center [492, 255] width 27 height 27
click at [444, 248] on button "n" at bounding box center [452, 255] width 27 height 27
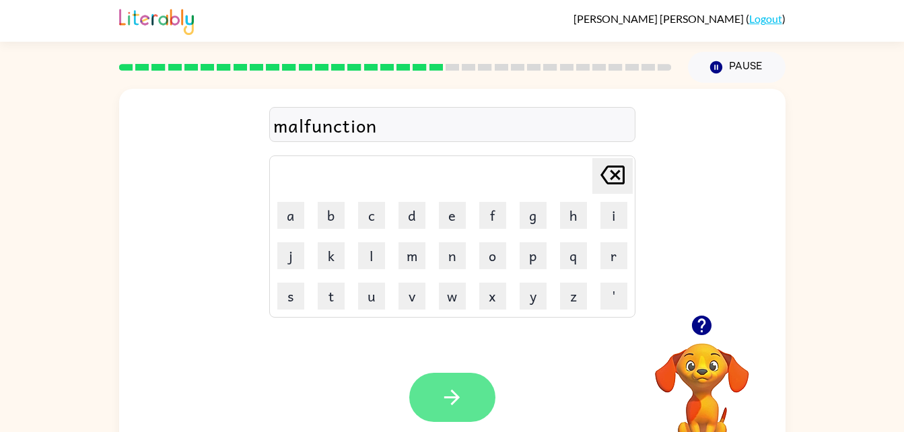
click at [430, 402] on button "button" at bounding box center [452, 397] width 86 height 49
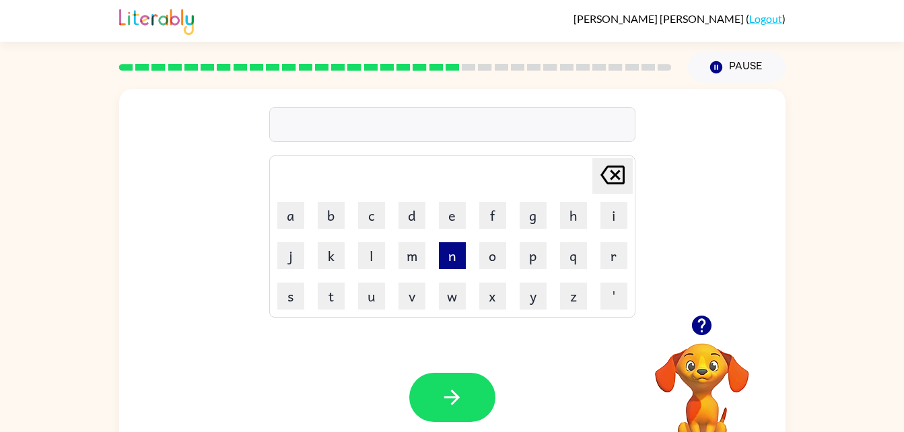
click at [452, 250] on button "n" at bounding box center [452, 255] width 27 height 27
click at [607, 209] on button "i" at bounding box center [614, 215] width 27 height 27
click at [421, 256] on button "m" at bounding box center [412, 255] width 27 height 27
click at [336, 220] on button "b" at bounding box center [331, 215] width 27 height 27
click at [377, 261] on button "l" at bounding box center [371, 255] width 27 height 27
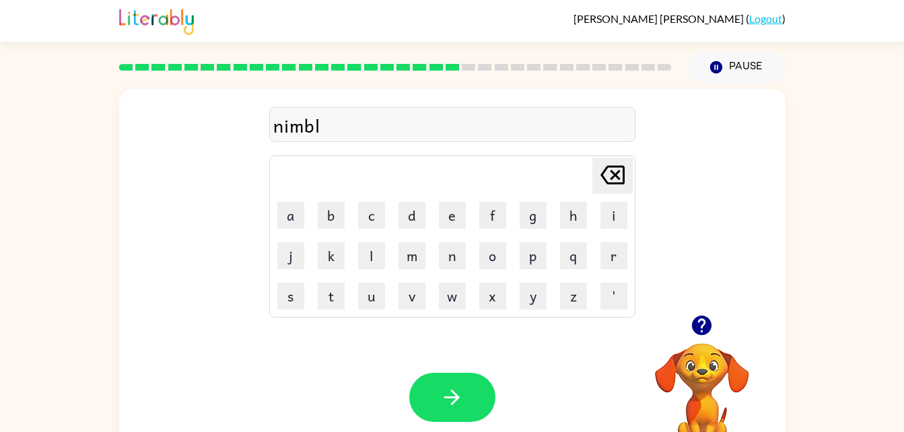
click at [457, 199] on td "e" at bounding box center [452, 215] width 39 height 39
click at [450, 221] on button "e" at bounding box center [452, 215] width 27 height 27
click at [610, 166] on icon at bounding box center [613, 175] width 24 height 19
click at [454, 213] on button "e" at bounding box center [452, 215] width 27 height 27
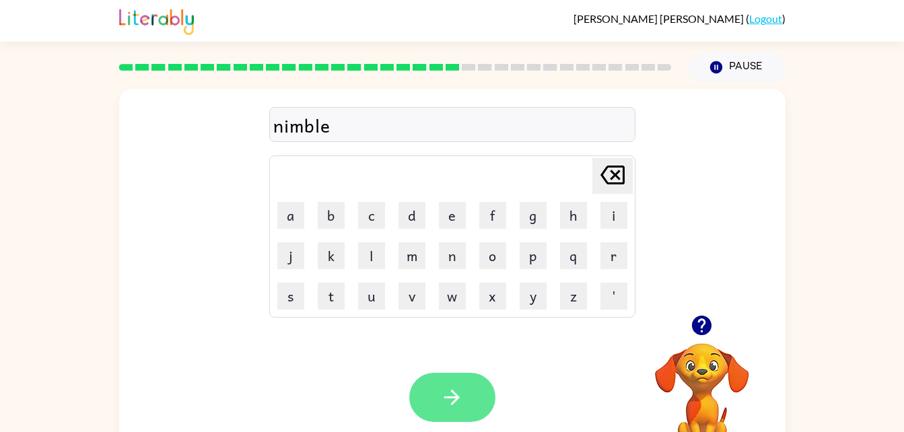
click at [430, 380] on button "button" at bounding box center [452, 397] width 86 height 49
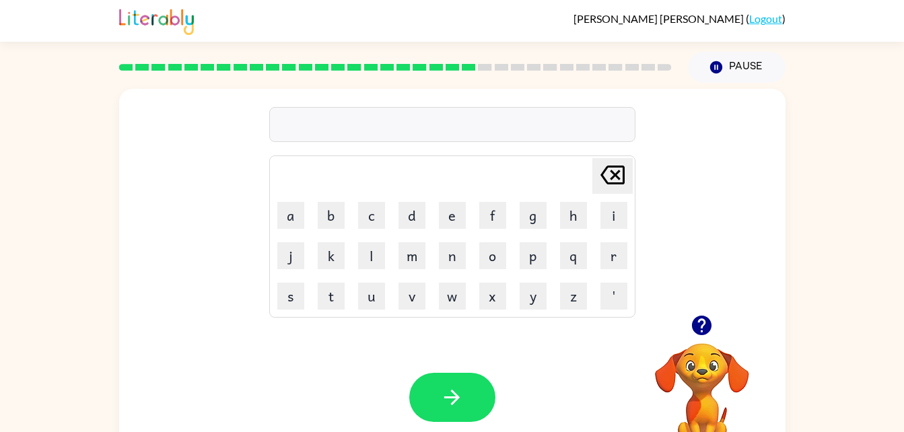
click at [708, 325] on icon "button" at bounding box center [702, 326] width 20 height 20
click at [459, 383] on button "button" at bounding box center [452, 397] width 86 height 49
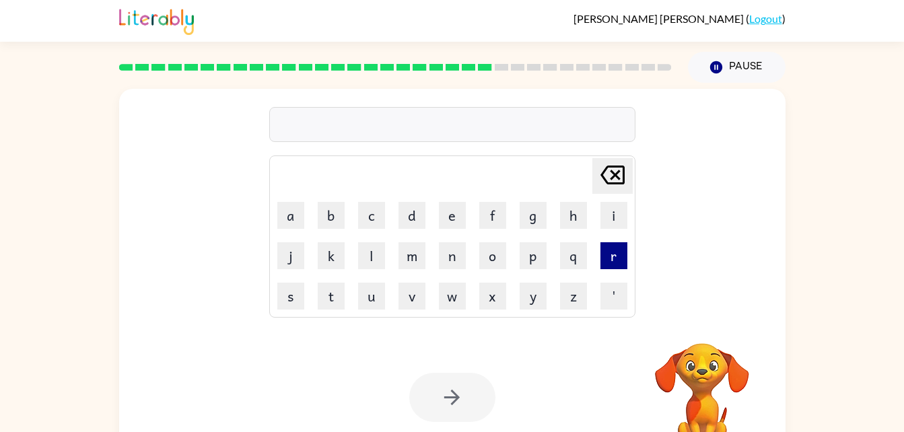
click at [612, 254] on button "r" at bounding box center [614, 255] width 27 height 27
click at [488, 247] on button "o" at bounding box center [492, 255] width 27 height 27
click at [532, 285] on button "y" at bounding box center [533, 296] width 27 height 27
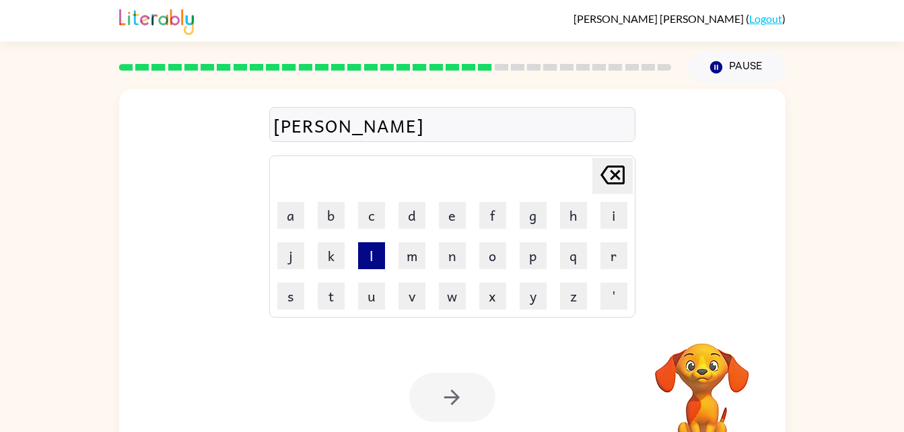
click at [367, 249] on button "l" at bounding box center [371, 255] width 27 height 27
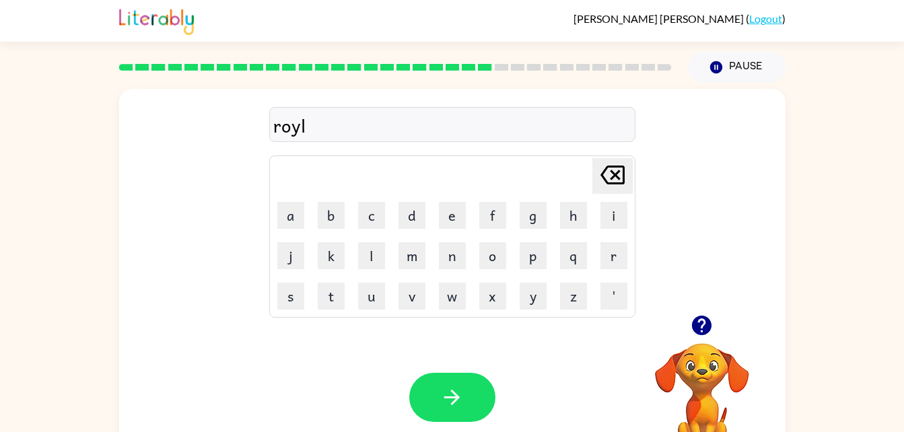
click at [614, 164] on icon "[PERSON_NAME] last character input" at bounding box center [613, 175] width 32 height 32
click at [294, 212] on button "a" at bounding box center [290, 215] width 27 height 27
click at [599, 172] on icon "[PERSON_NAME] last character input" at bounding box center [613, 175] width 32 height 32
click at [527, 296] on button "y" at bounding box center [533, 296] width 27 height 27
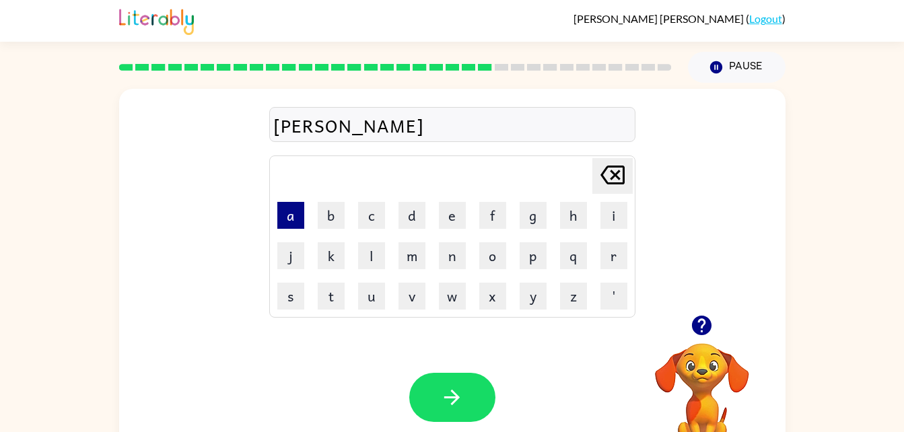
click at [299, 220] on button "a" at bounding box center [290, 215] width 27 height 27
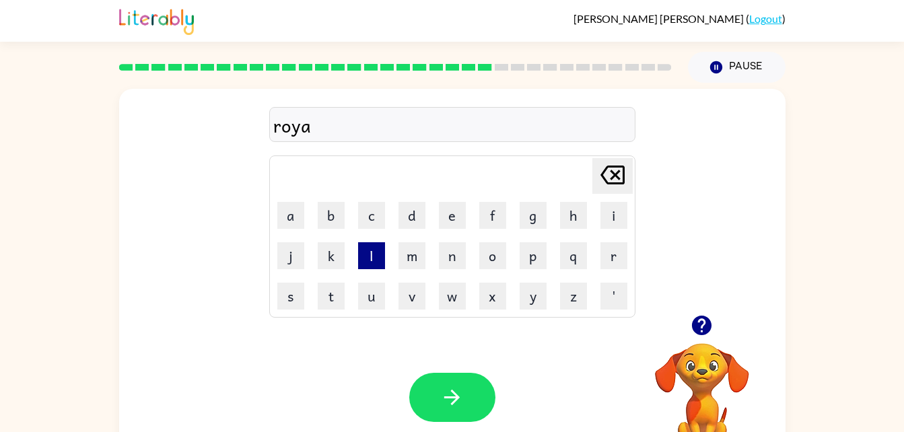
click at [360, 252] on button "l" at bounding box center [371, 255] width 27 height 27
click at [329, 291] on button "t" at bounding box center [331, 296] width 27 height 27
click at [539, 290] on button "y" at bounding box center [533, 296] width 27 height 27
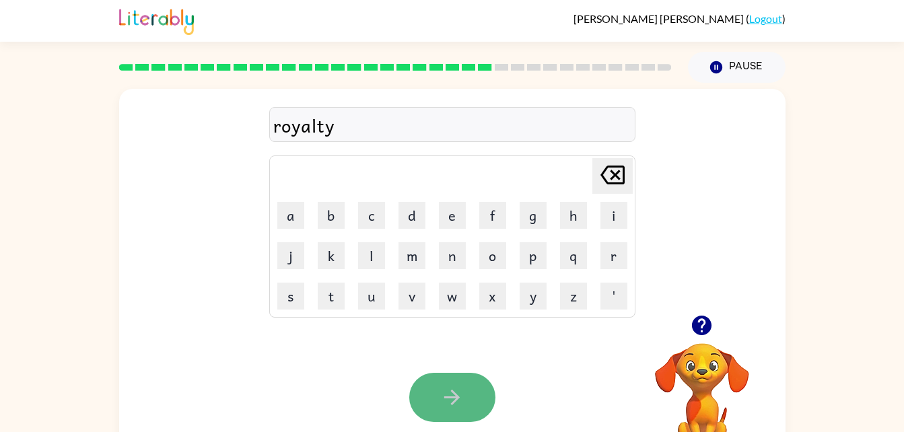
click at [452, 378] on button "button" at bounding box center [452, 397] width 86 height 49
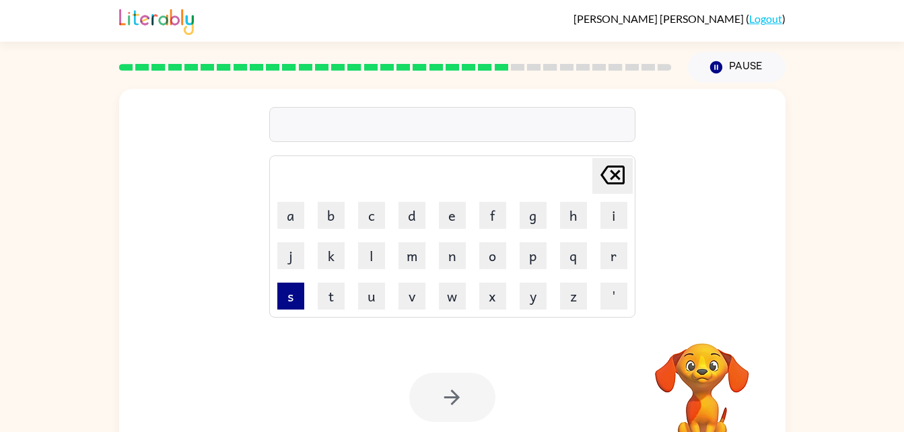
click at [298, 289] on button "s" at bounding box center [290, 296] width 27 height 27
click at [494, 256] on button "o" at bounding box center [492, 255] width 27 height 27
click at [453, 255] on button "n" at bounding box center [452, 255] width 27 height 27
click at [298, 216] on button "a" at bounding box center [290, 215] width 27 height 27
click at [609, 257] on button "r" at bounding box center [614, 255] width 27 height 27
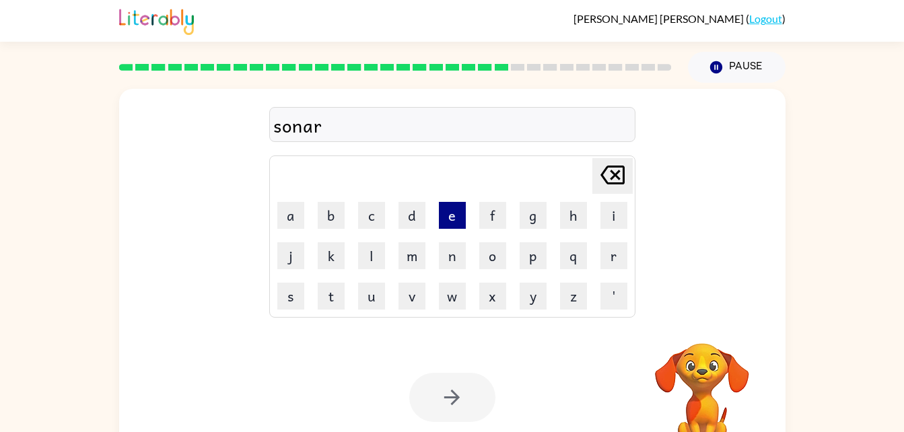
click at [450, 222] on button "e" at bounding box center [452, 215] width 27 height 27
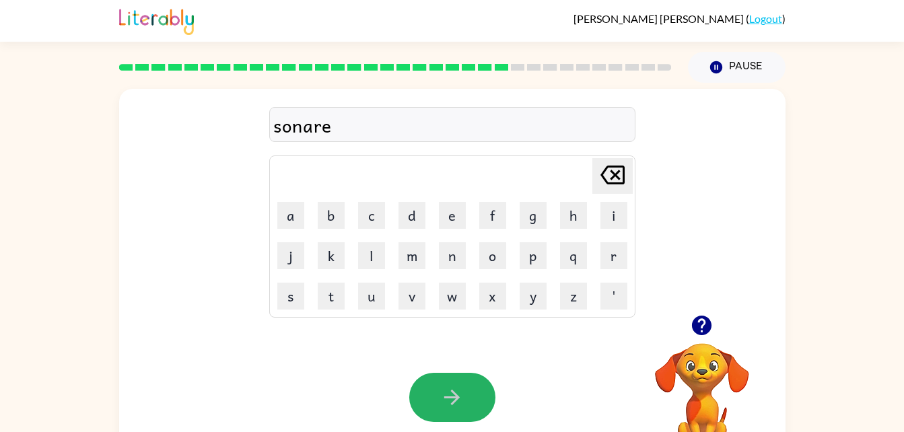
click at [461, 393] on icon "button" at bounding box center [452, 398] width 24 height 24
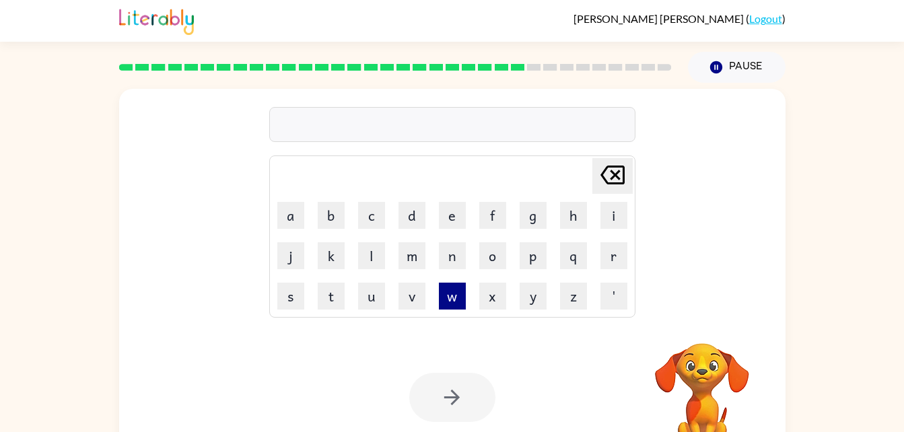
click at [457, 296] on button "w" at bounding box center [452, 296] width 27 height 27
click at [611, 215] on button "i" at bounding box center [614, 215] width 27 height 27
click at [364, 252] on button "l" at bounding box center [371, 255] width 27 height 27
click at [494, 252] on button "o" at bounding box center [492, 255] width 27 height 27
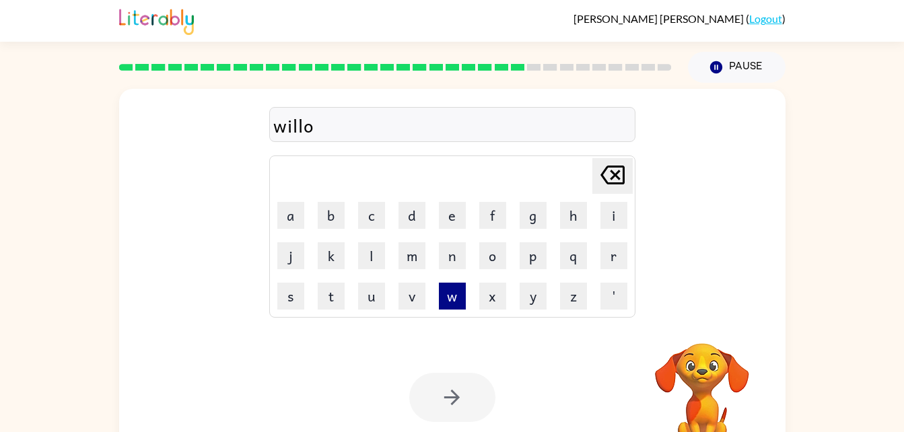
click at [450, 290] on button "w" at bounding box center [452, 296] width 27 height 27
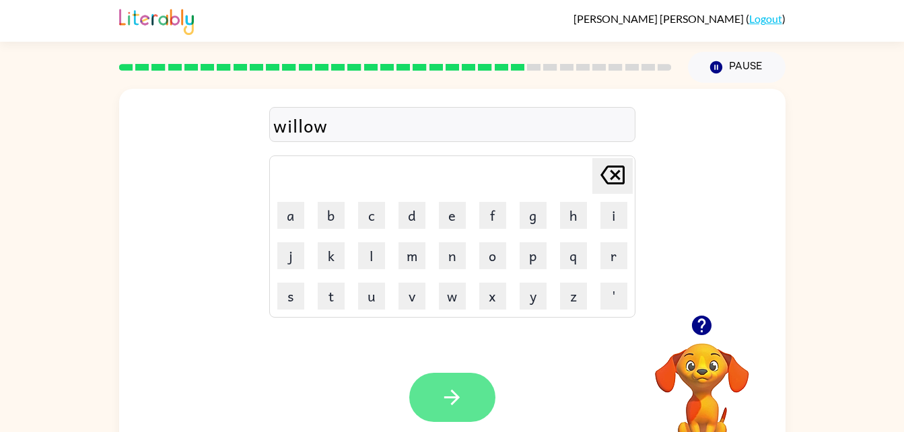
click at [459, 384] on button "button" at bounding box center [452, 397] width 86 height 49
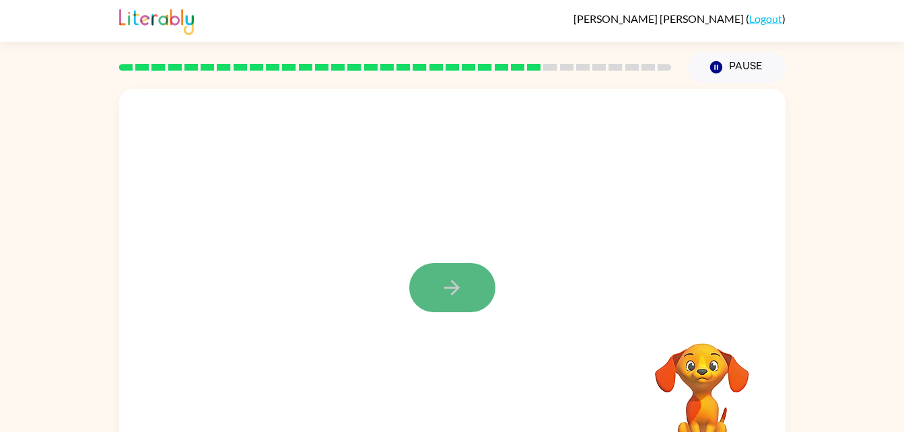
click at [467, 298] on button "button" at bounding box center [452, 287] width 86 height 49
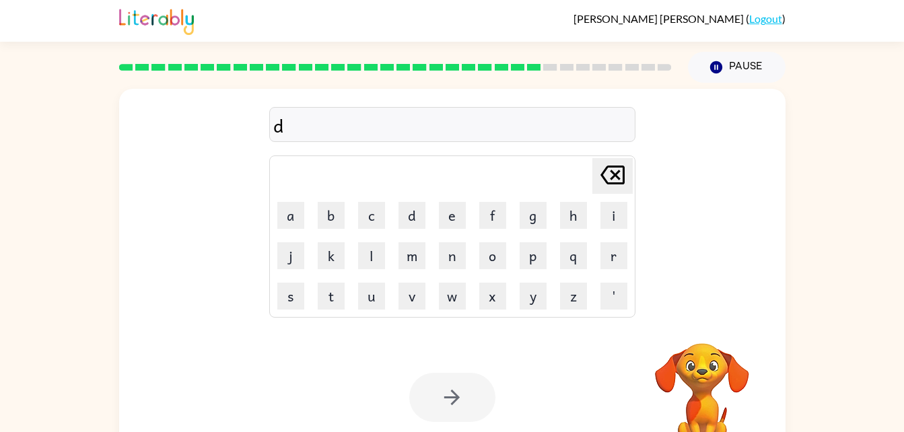
click at [611, 164] on icon "[PERSON_NAME] last character input" at bounding box center [613, 175] width 32 height 32
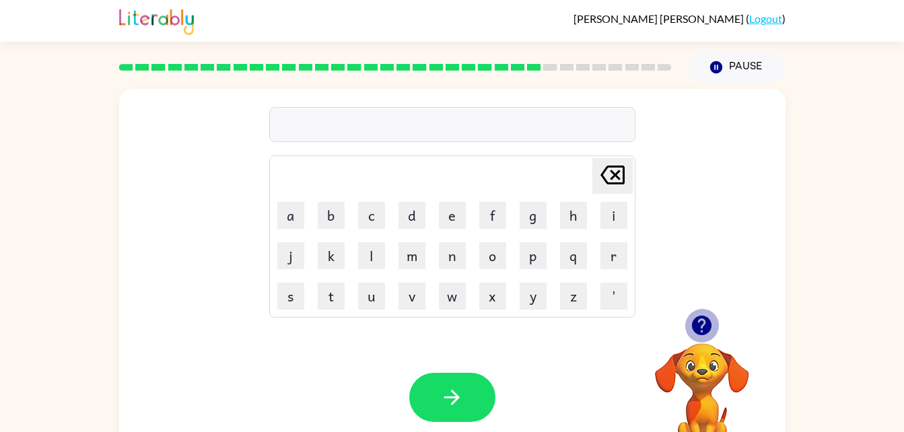
click at [701, 329] on icon "button" at bounding box center [702, 326] width 20 height 20
click at [704, 324] on icon "button" at bounding box center [702, 326] width 24 height 24
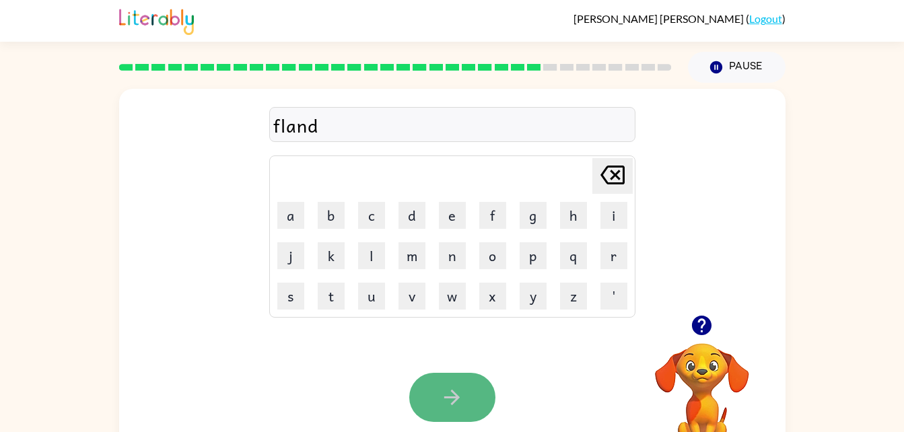
click at [442, 384] on button "button" at bounding box center [452, 397] width 86 height 49
click at [706, 321] on icon "button" at bounding box center [702, 326] width 20 height 20
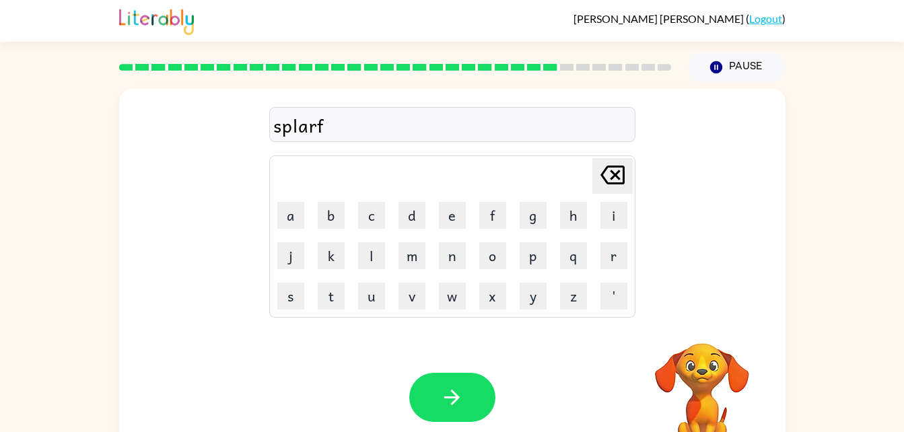
click at [345, 125] on div "splarf" at bounding box center [452, 125] width 358 height 28
click at [325, 116] on div "splarf" at bounding box center [452, 125] width 358 height 28
click at [325, 121] on div "splarf" at bounding box center [452, 125] width 358 height 28
click at [601, 164] on icon "[PERSON_NAME] last character input" at bounding box center [613, 175] width 32 height 32
click at [448, 213] on button "e" at bounding box center [452, 215] width 27 height 27
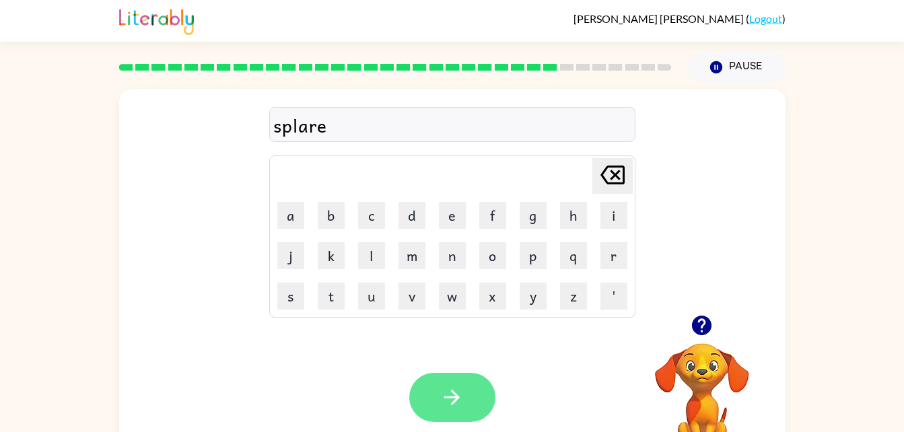
click at [436, 387] on button "button" at bounding box center [452, 397] width 86 height 49
click at [477, 391] on button "button" at bounding box center [452, 397] width 86 height 49
click at [452, 376] on button "button" at bounding box center [452, 397] width 86 height 49
click at [454, 390] on icon "button" at bounding box center [452, 398] width 24 height 24
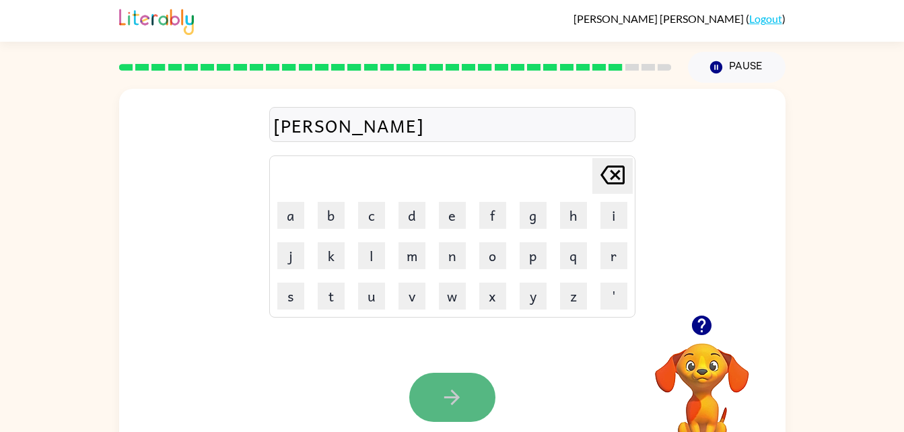
click at [454, 397] on icon "button" at bounding box center [452, 398] width 24 height 24
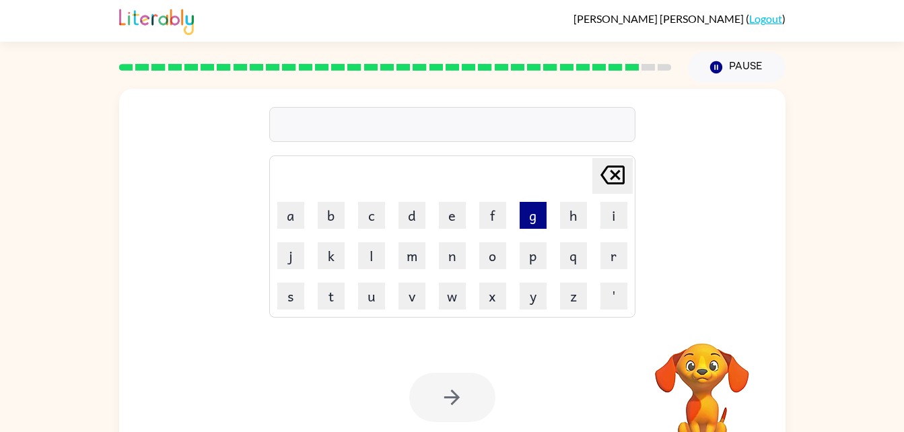
click at [528, 212] on button "g" at bounding box center [533, 215] width 27 height 27
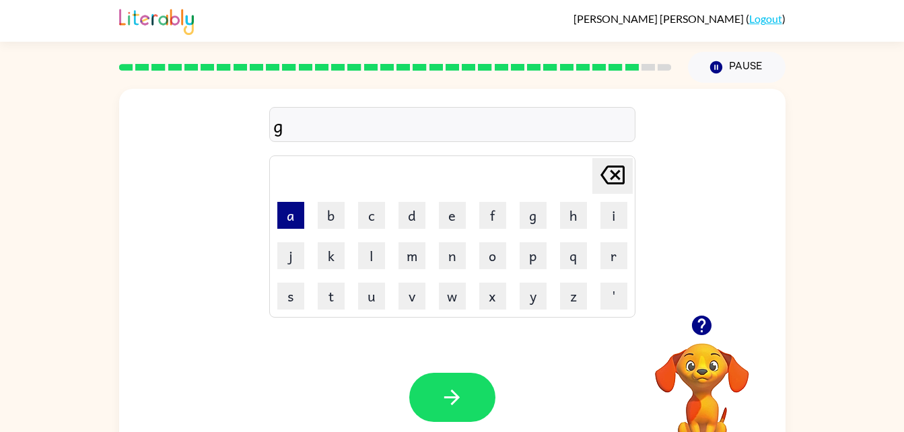
click at [289, 215] on button "a" at bounding box center [290, 215] width 27 height 27
click at [490, 215] on button "f" at bounding box center [492, 215] width 27 height 27
click at [530, 301] on button "y" at bounding box center [533, 296] width 27 height 27
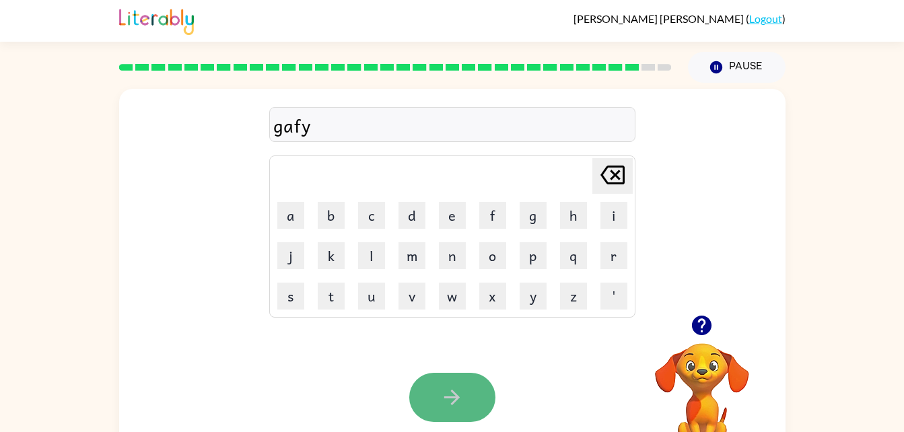
click at [423, 394] on button "button" at bounding box center [452, 397] width 86 height 49
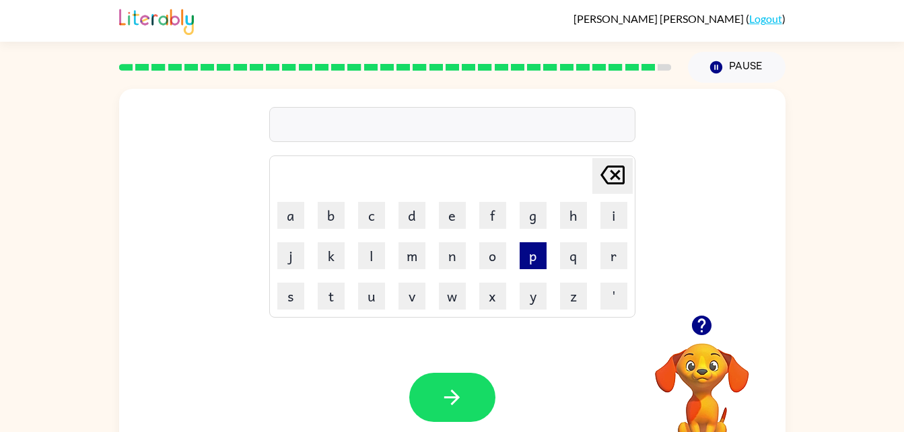
click at [539, 251] on button "p" at bounding box center [533, 255] width 27 height 27
click at [370, 263] on button "l" at bounding box center [371, 255] width 27 height 27
click at [290, 216] on button "a" at bounding box center [290, 215] width 27 height 27
click at [296, 293] on button "s" at bounding box center [290, 296] width 27 height 27
click at [527, 253] on button "p" at bounding box center [533, 255] width 27 height 27
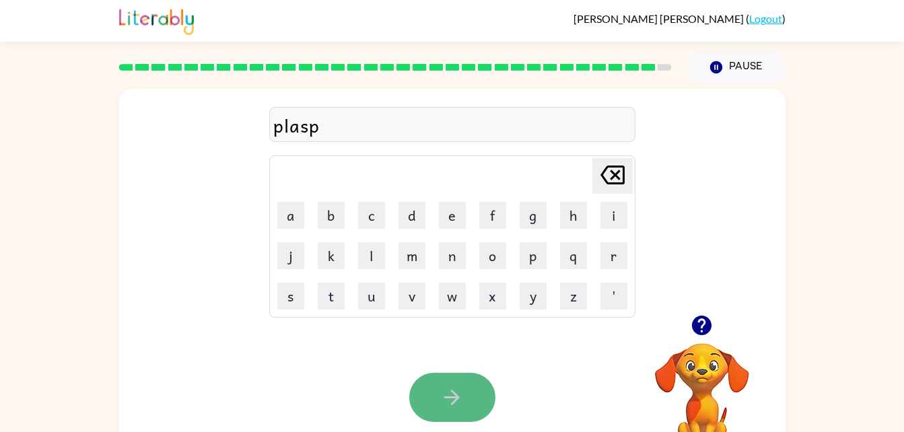
click at [435, 381] on button "button" at bounding box center [452, 397] width 86 height 49
